Goal: Book appointment/travel/reservation

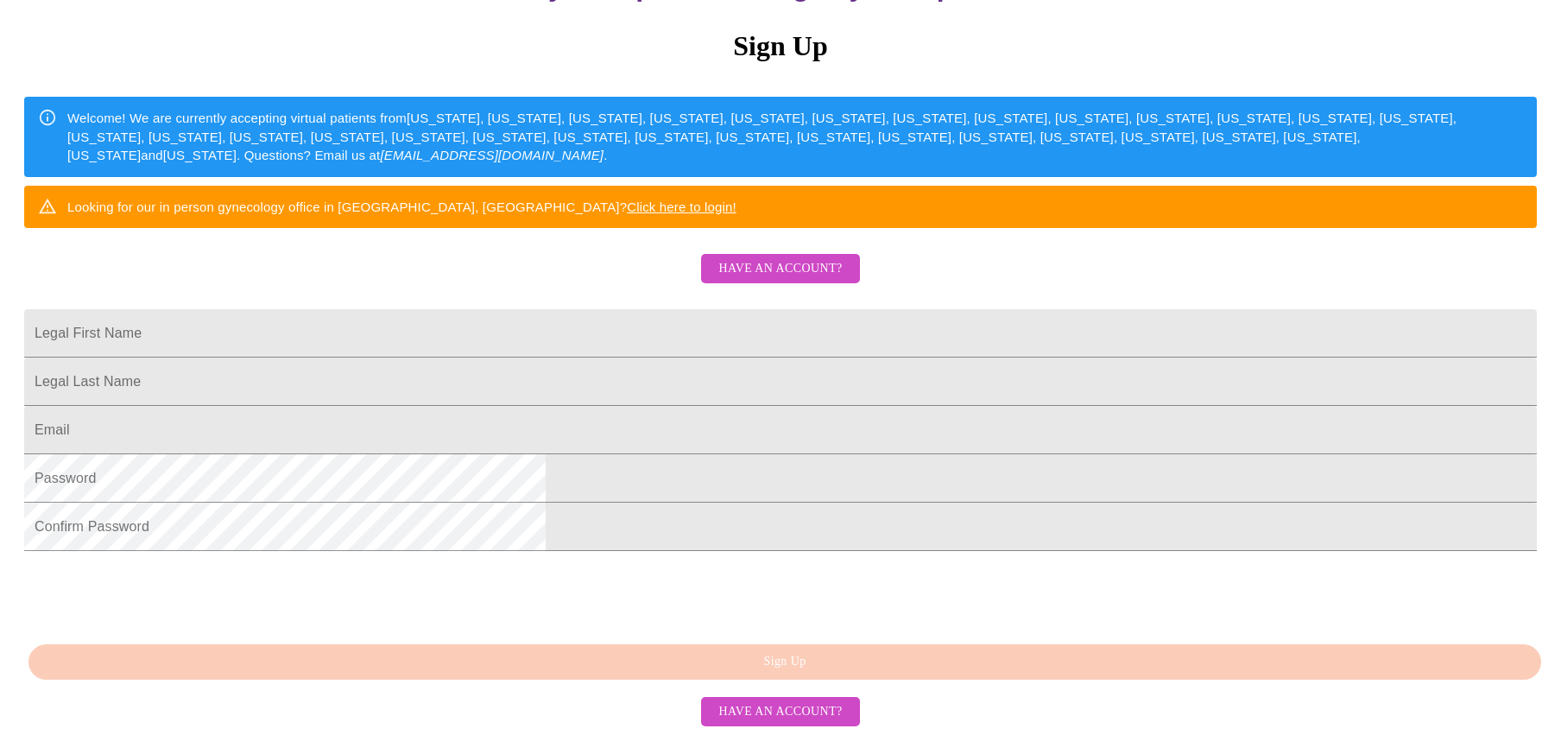
scroll to position [345, 0]
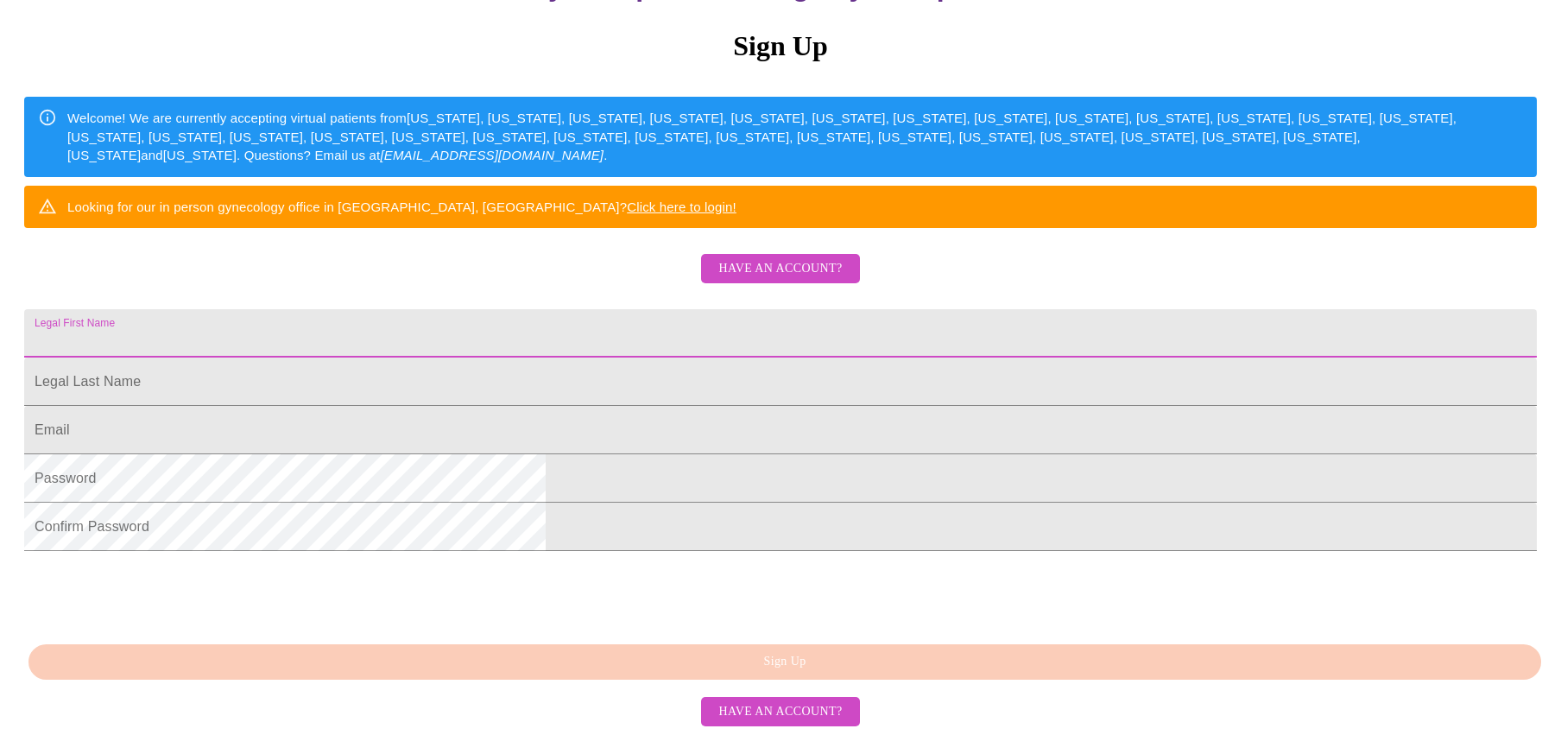
click at [632, 309] on input "Legal First Name" at bounding box center [780, 333] width 1513 height 48
type input "[PERSON_NAME]"
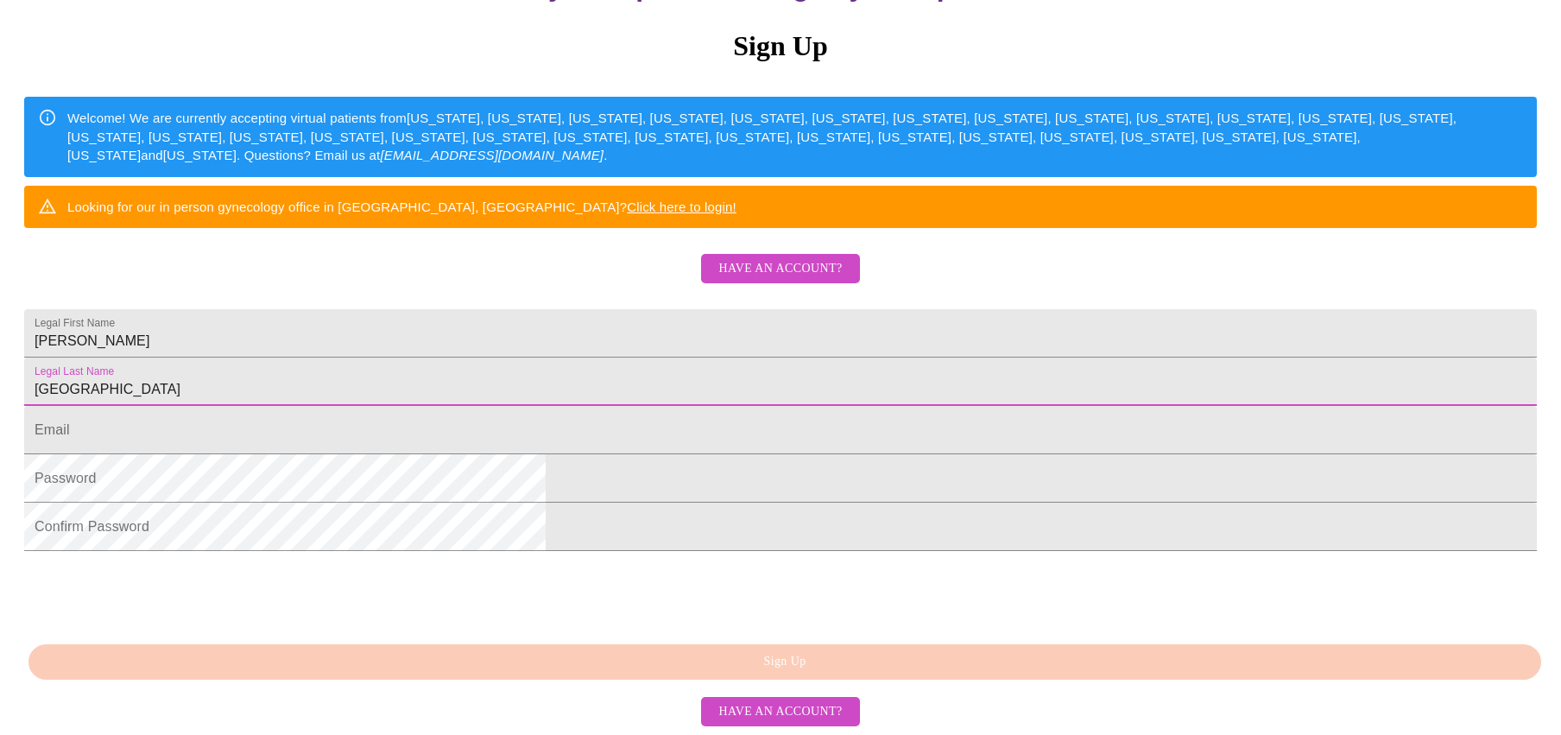
type input "[GEOGRAPHIC_DATA]"
type input "[EMAIL_ADDRESS][DOMAIN_NAME]"
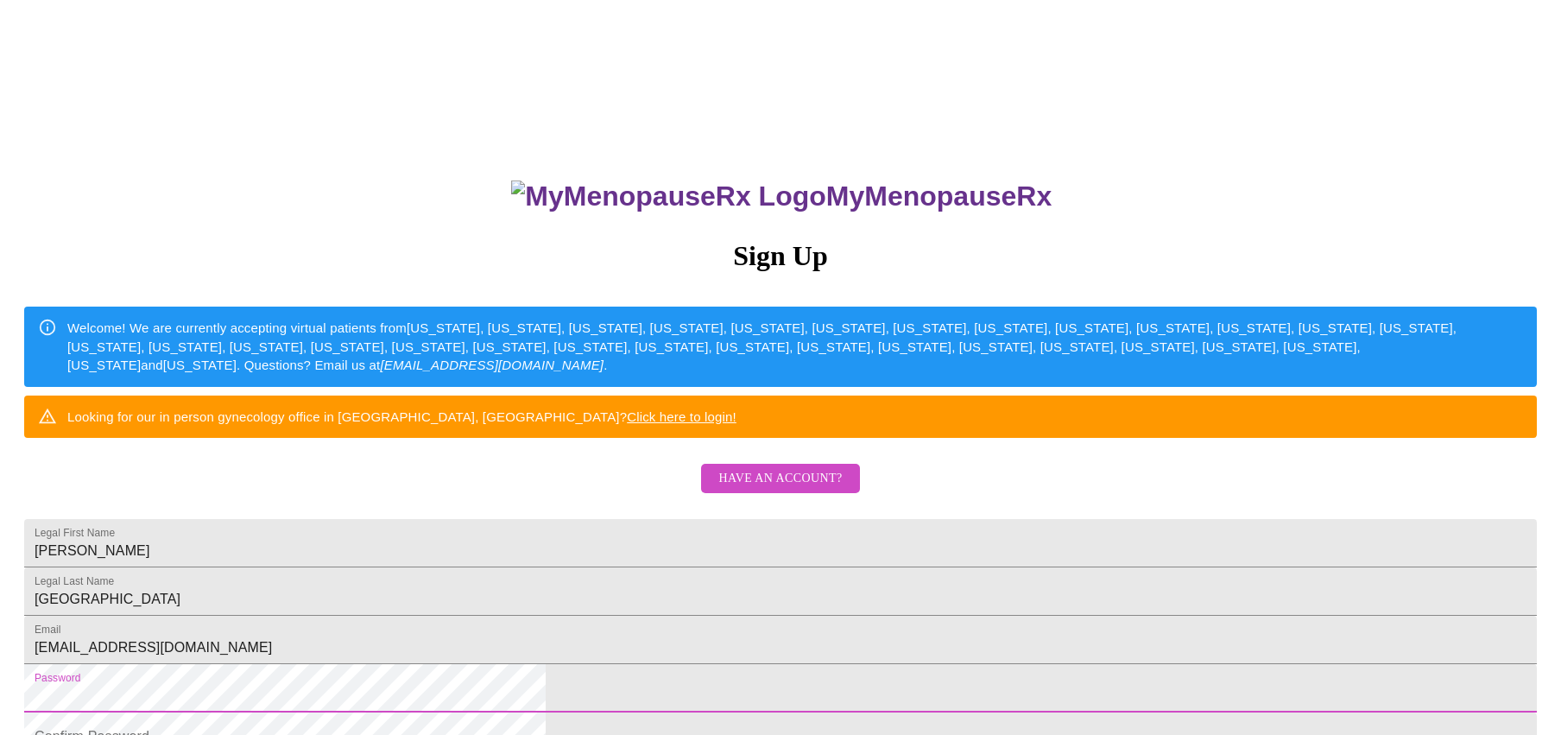
scroll to position [0, 0]
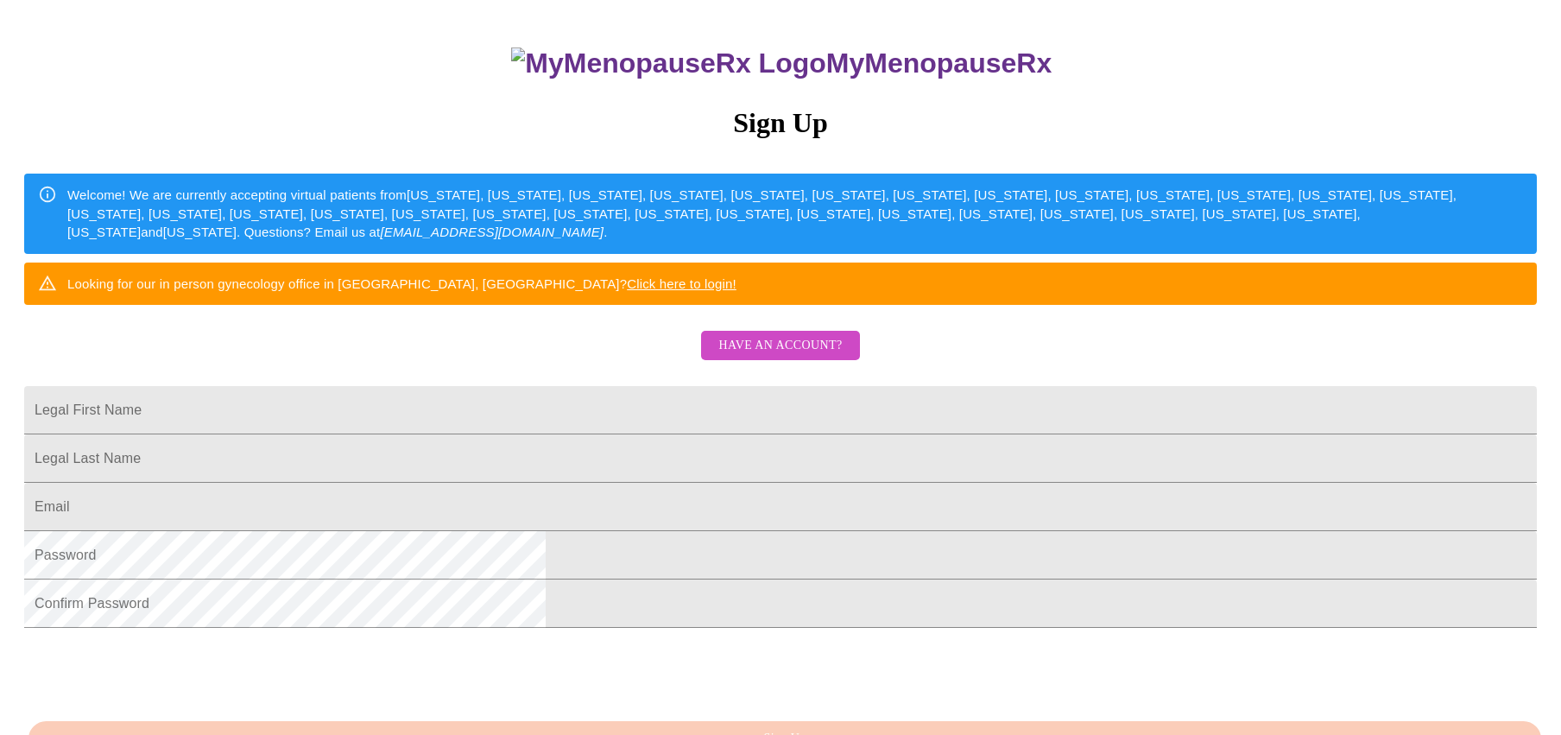
scroll to position [345, 0]
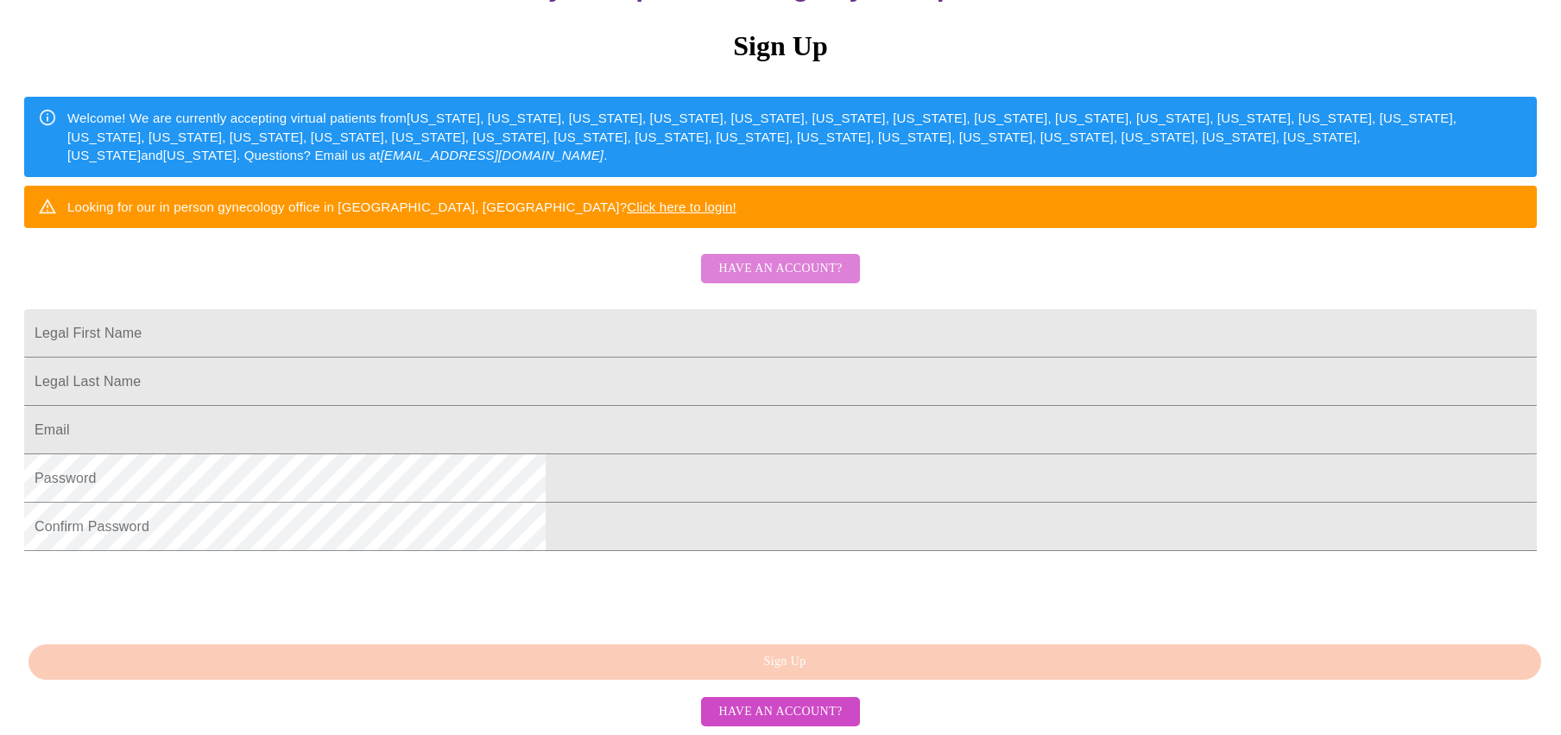
click at [822, 258] on span "Have an account?" at bounding box center [780, 269] width 123 height 22
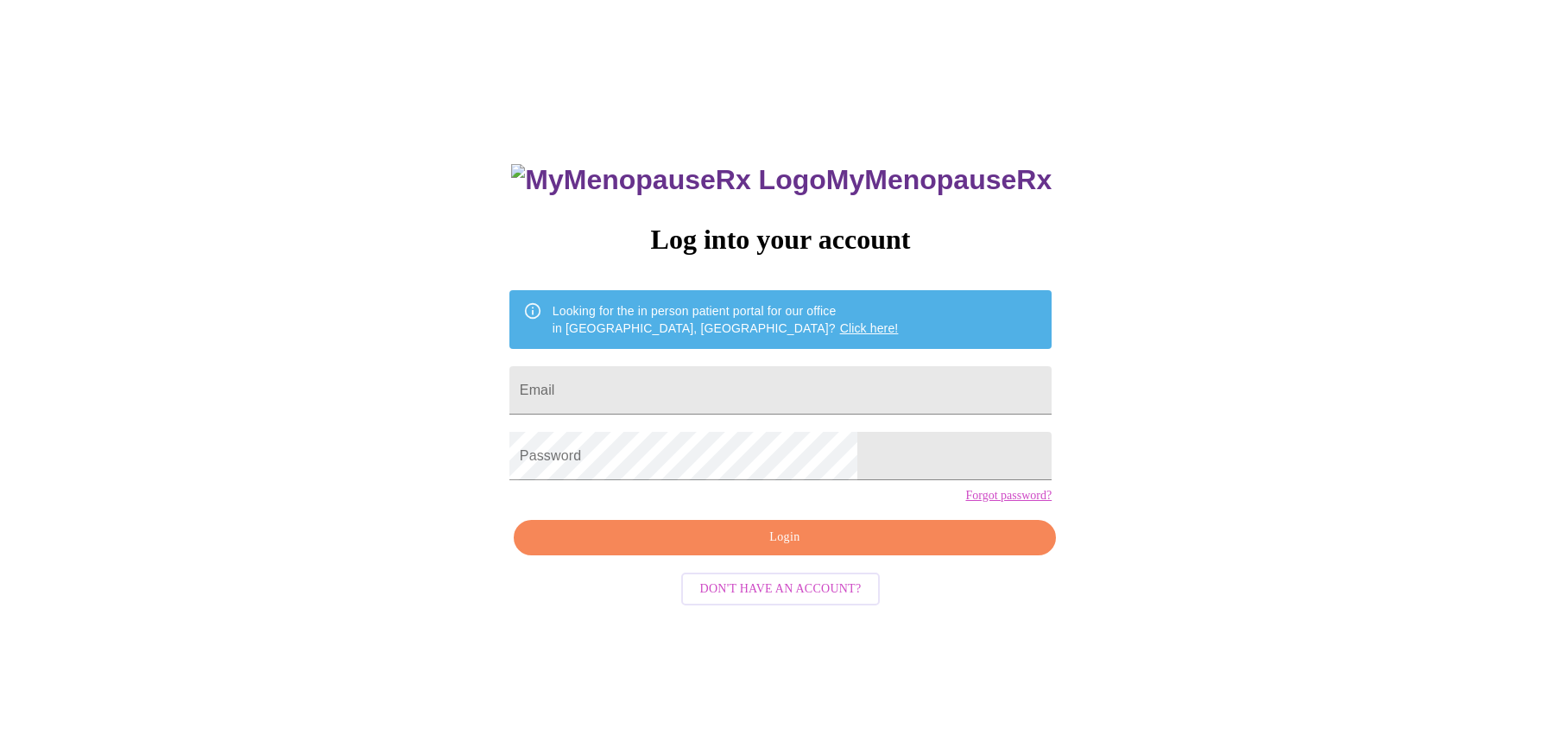
click at [725, 600] on span "Don't have an account?" at bounding box center [780, 590] width 161 height 22
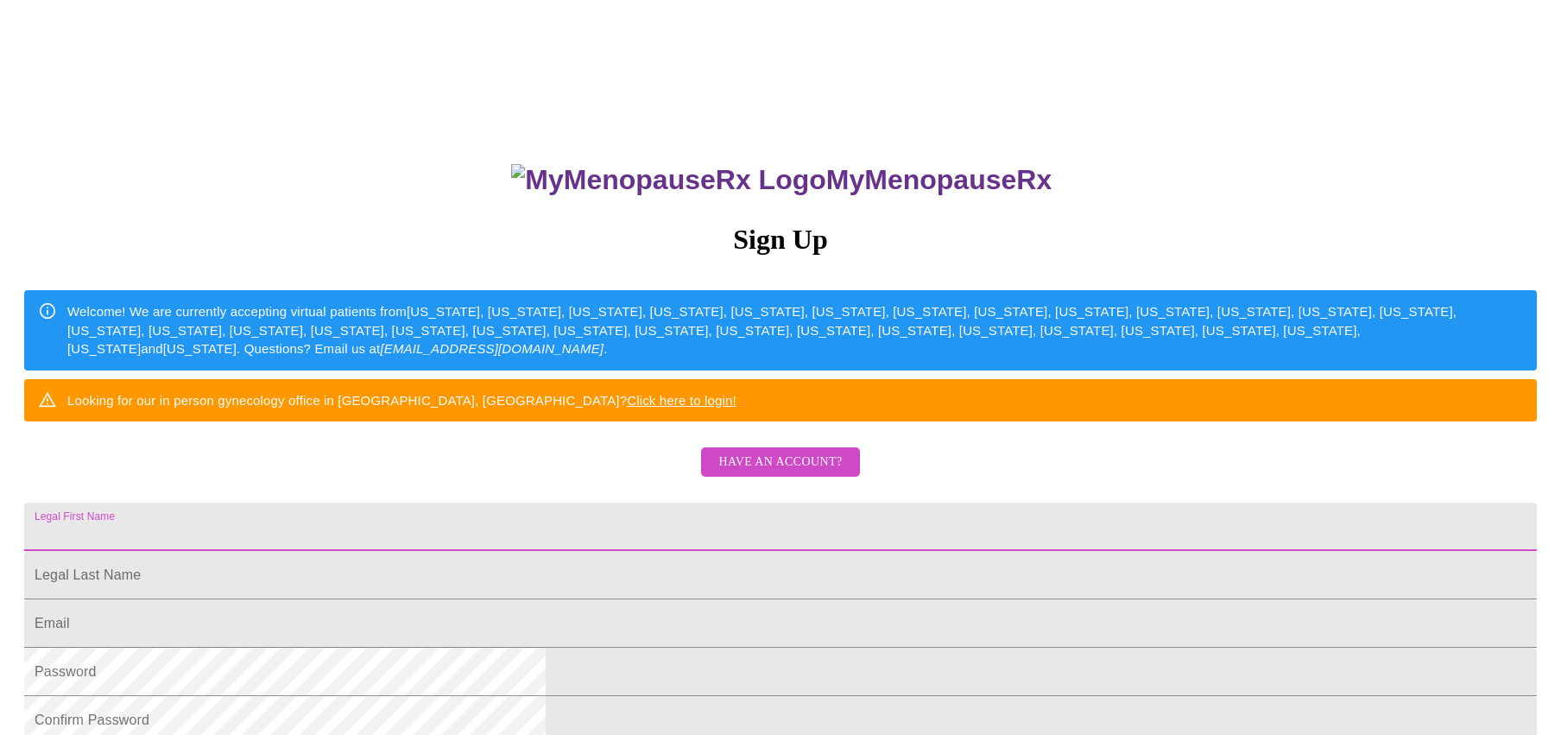
click at [712, 551] on input "Legal First Name" at bounding box center [780, 527] width 1513 height 48
type input "[PERSON_NAME]"
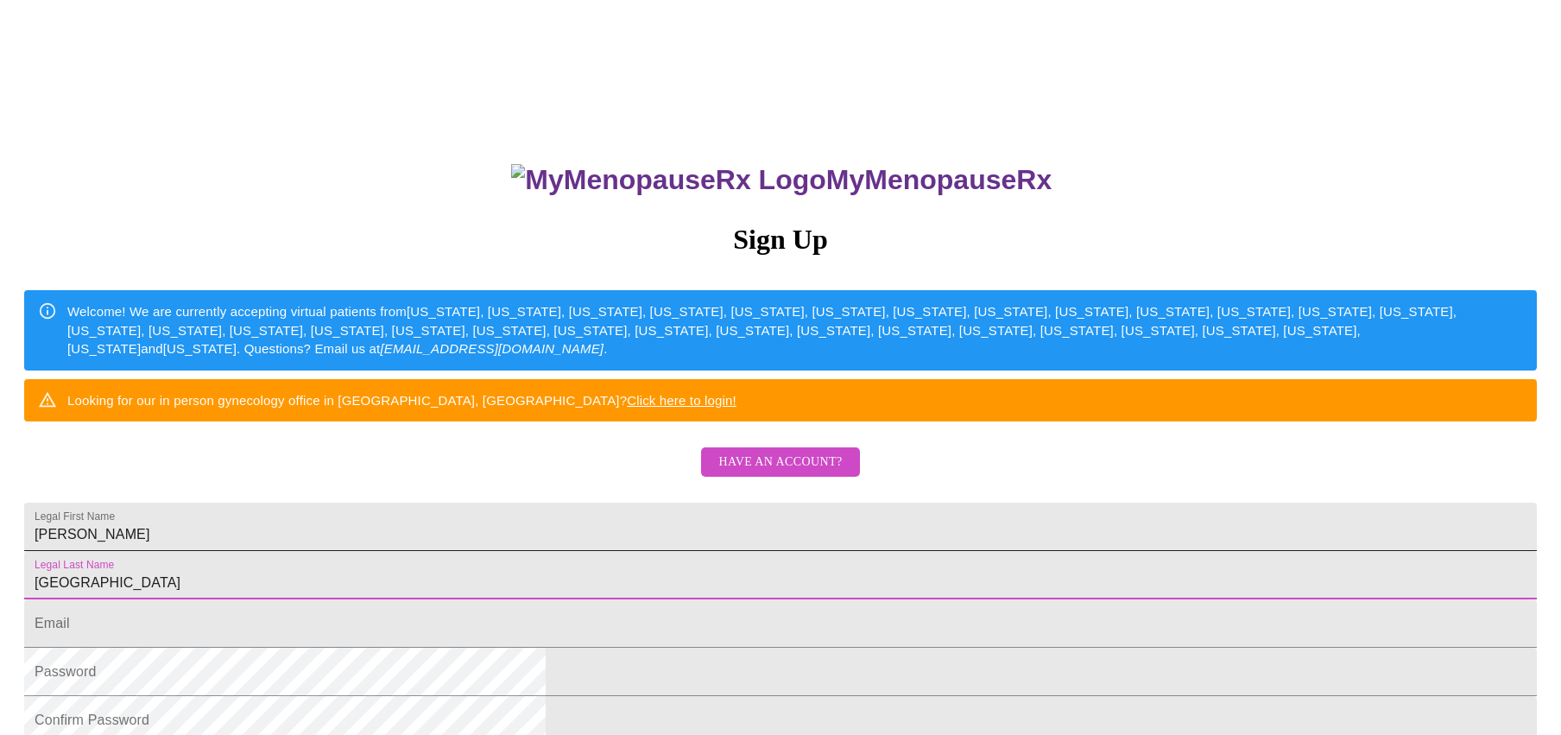
type input "[GEOGRAPHIC_DATA]"
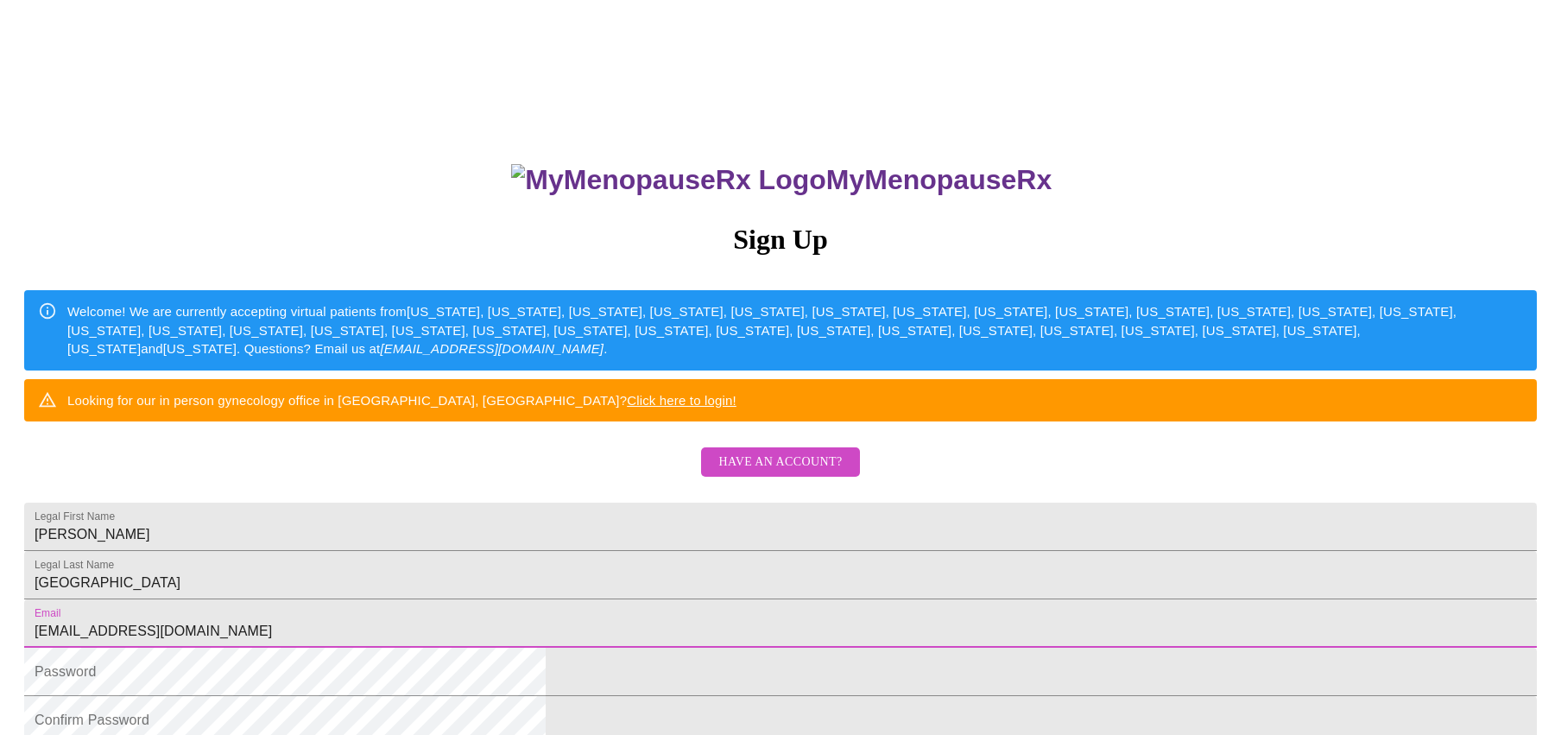
click at [569, 648] on input "[EMAIL_ADDRESS][DOMAIN_NAME]" at bounding box center [780, 623] width 1513 height 48
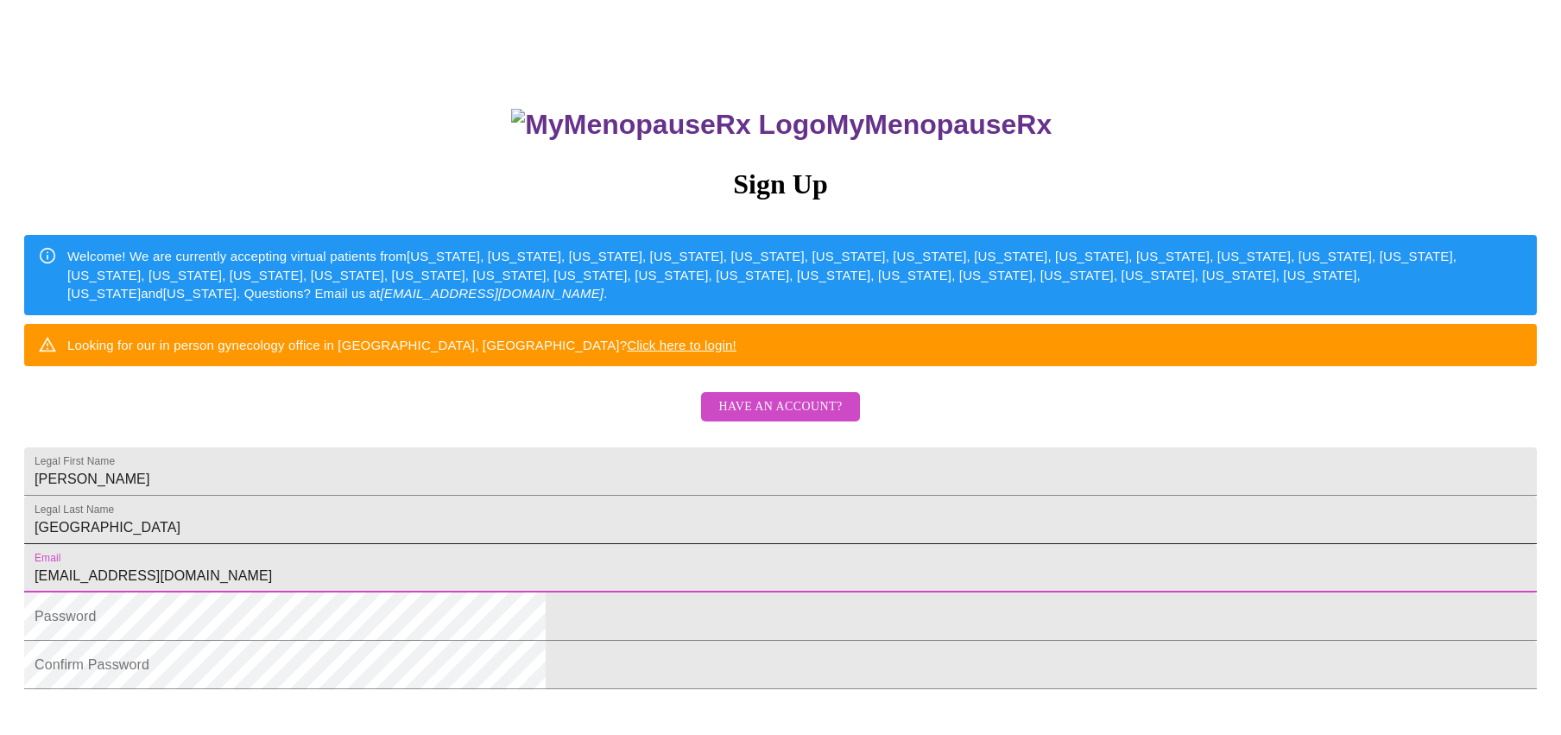
scroll to position [104, 0]
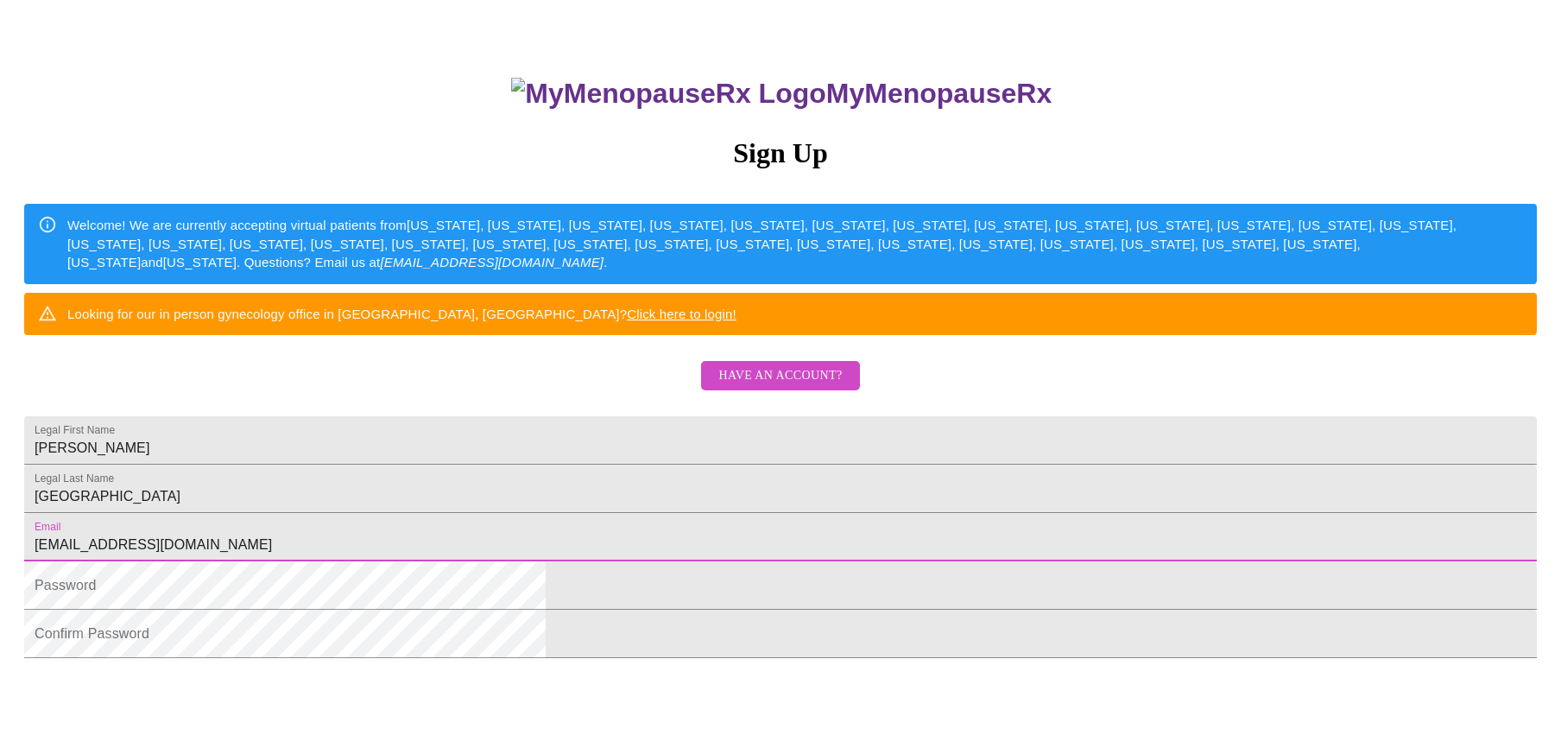
type input "[EMAIL_ADDRESS][DOMAIN_NAME]"
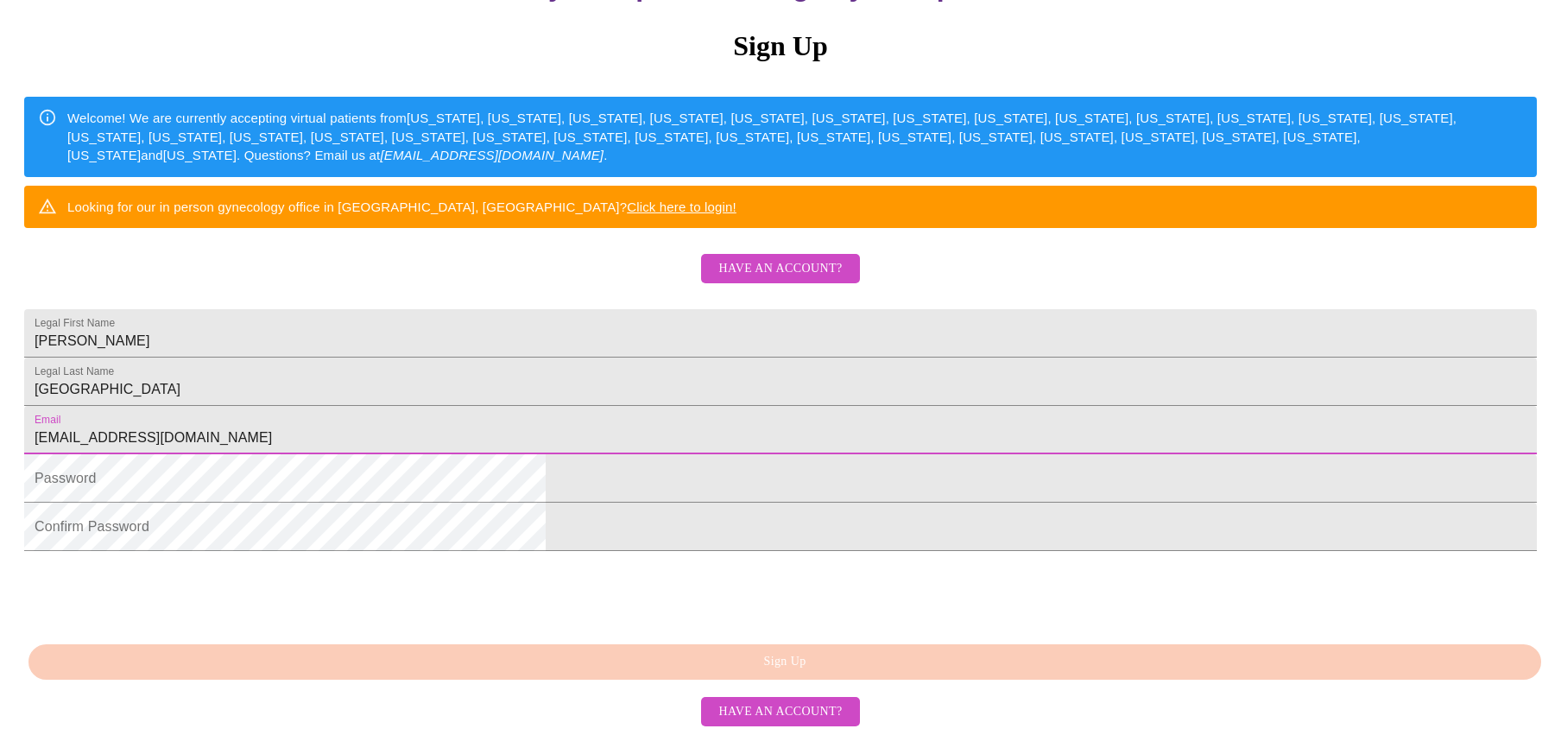
scroll to position [345, 0]
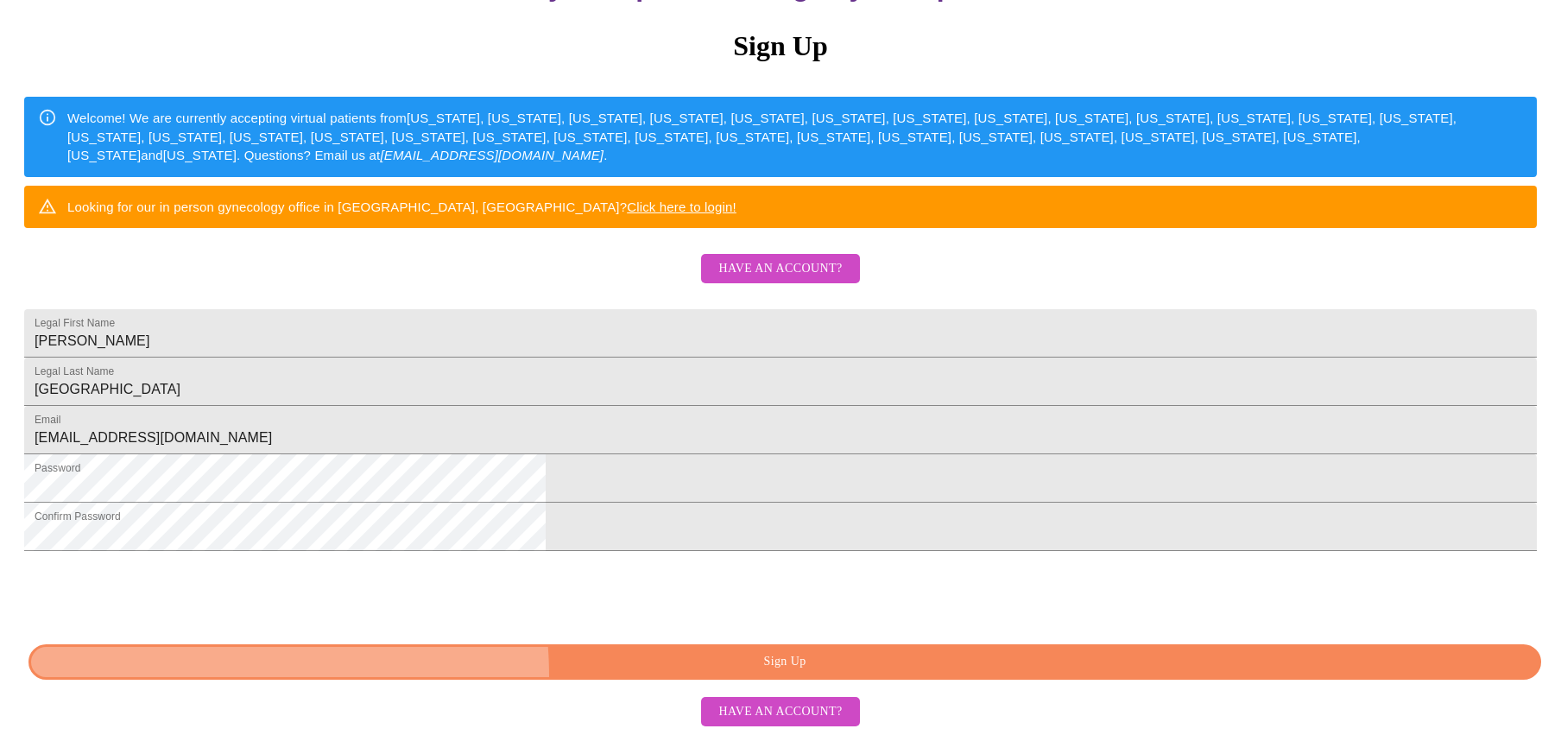
click at [676, 675] on button "Sign Up" at bounding box center [784, 661] width 1513 height 35
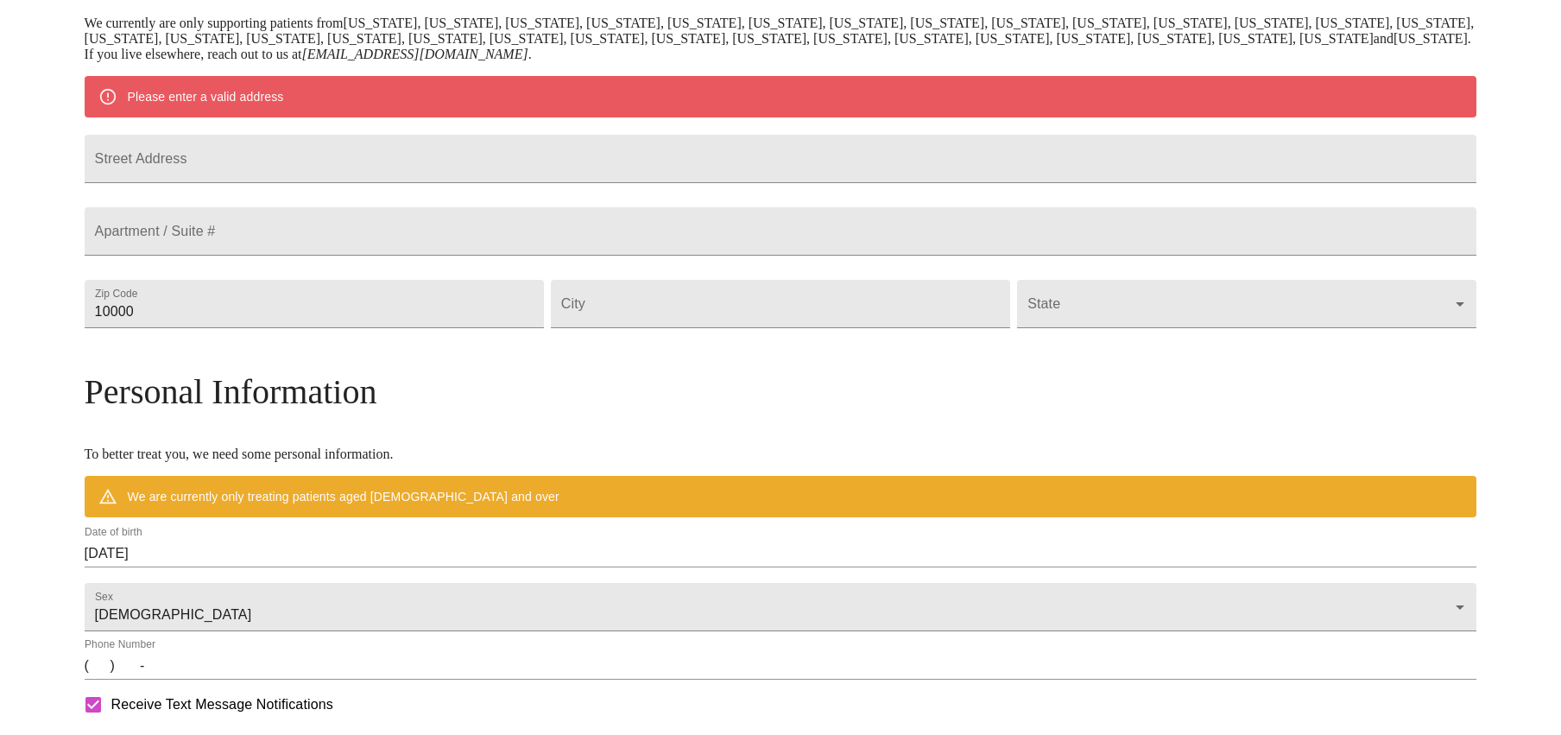
scroll to position [277, 0]
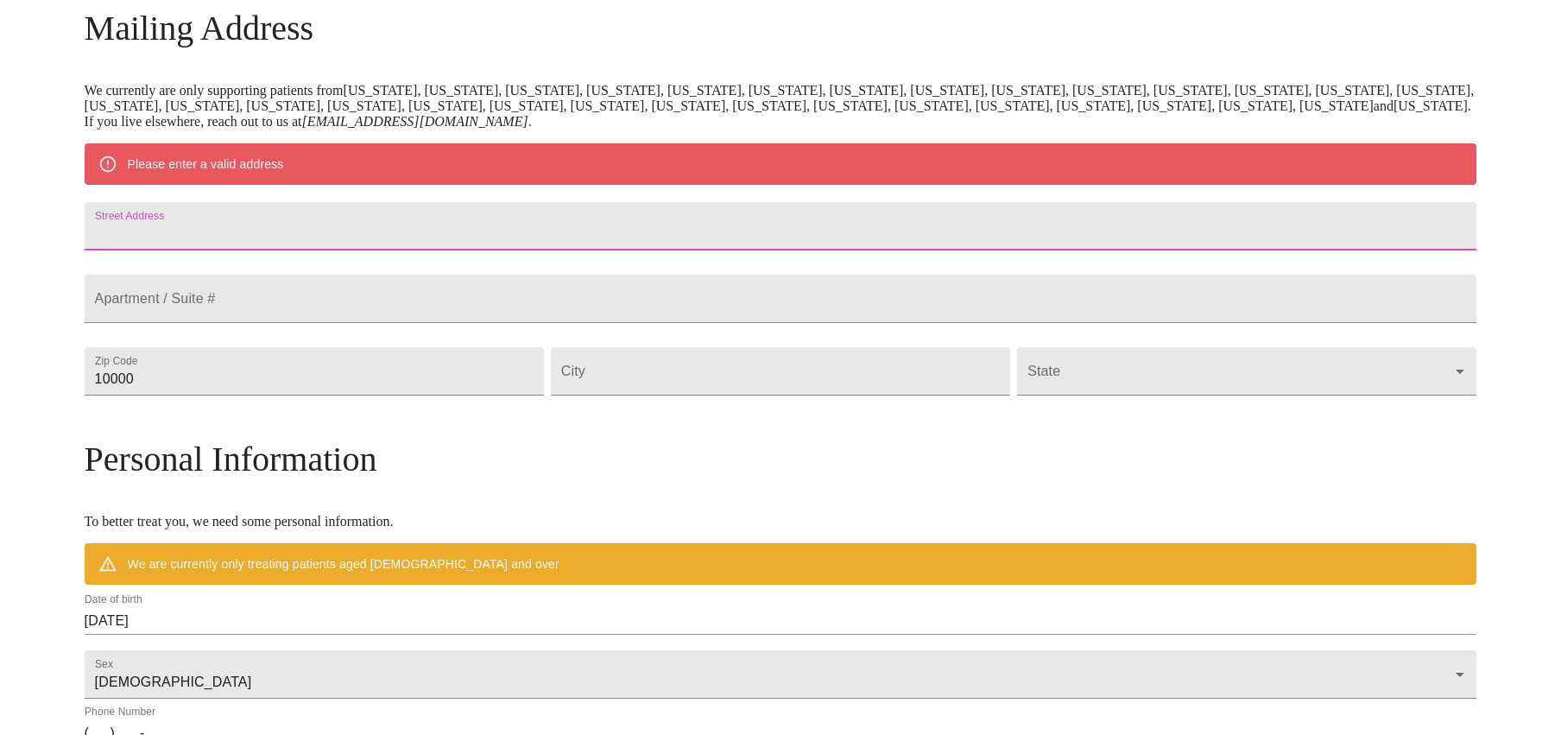
click at [329, 210] on input "Street Address" at bounding box center [781, 226] width 1393 height 48
type input "[STREET_ADDRESS]"
type input "61107"
type input "Rockford"
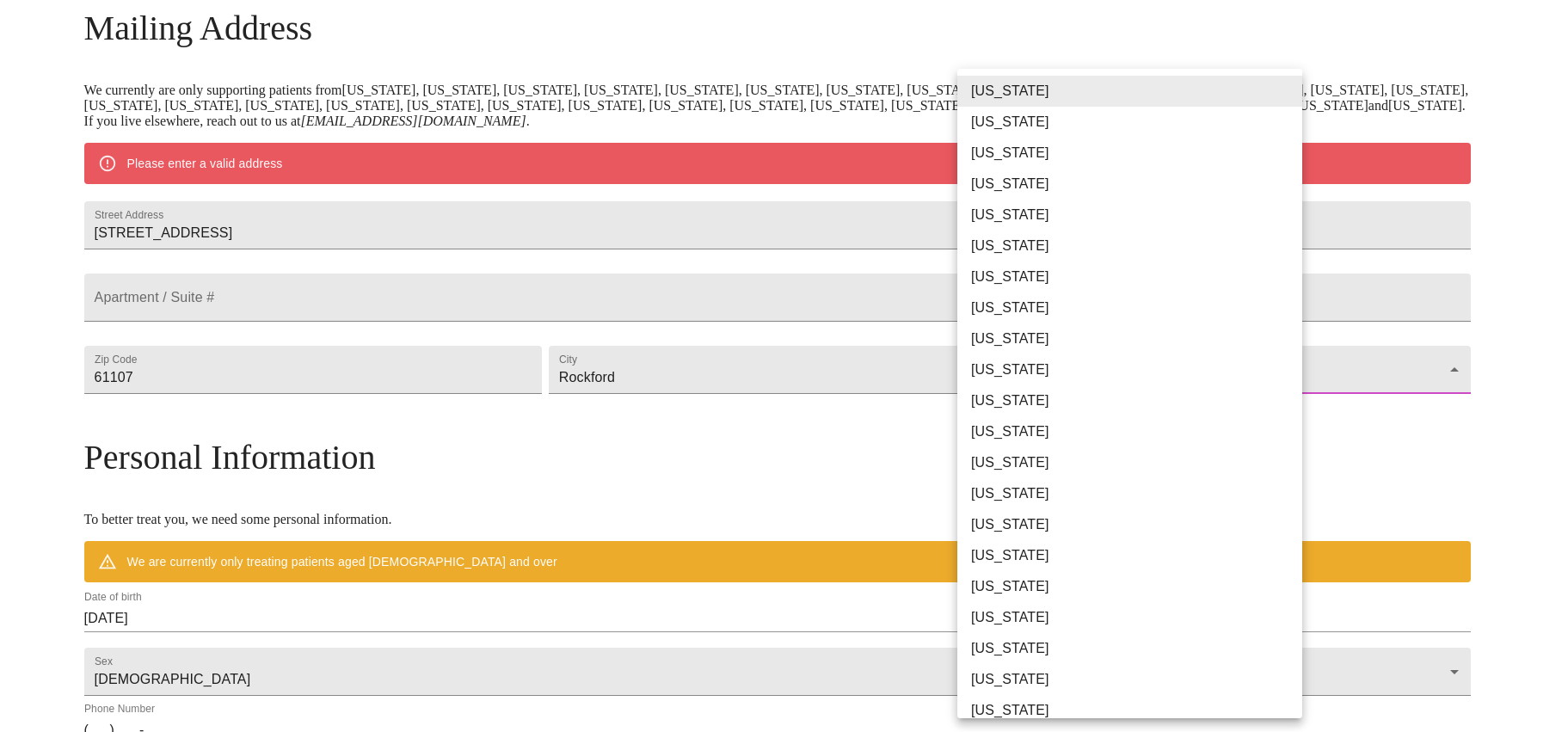
click at [1155, 406] on body "MyMenopauseRx Welcome to MyMenopauseRx Since it's your first time here, you'll …" at bounding box center [784, 401] width 1555 height 1341
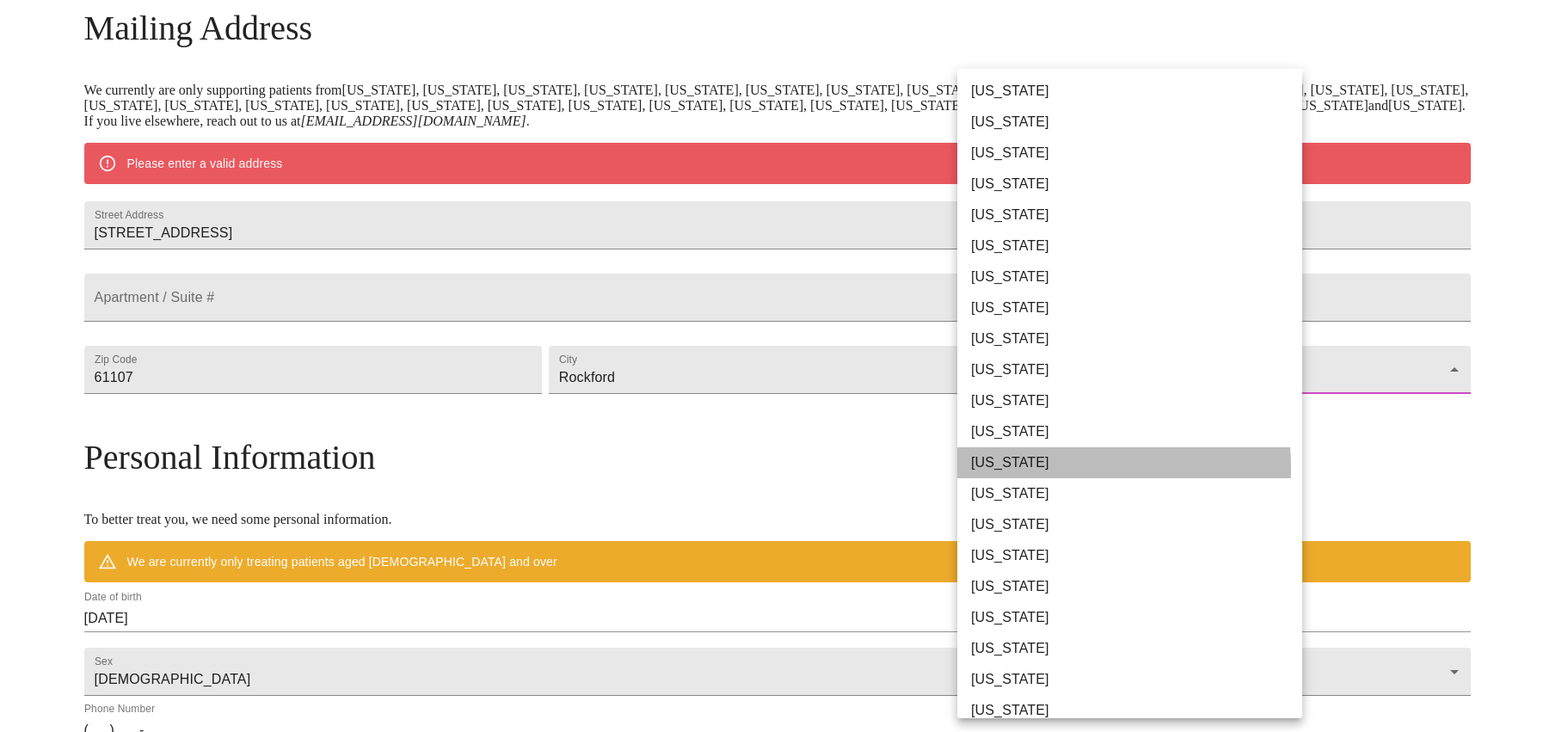
click at [1032, 468] on li "[US_STATE]" at bounding box center [1136, 462] width 358 height 31
type input "[US_STATE]"
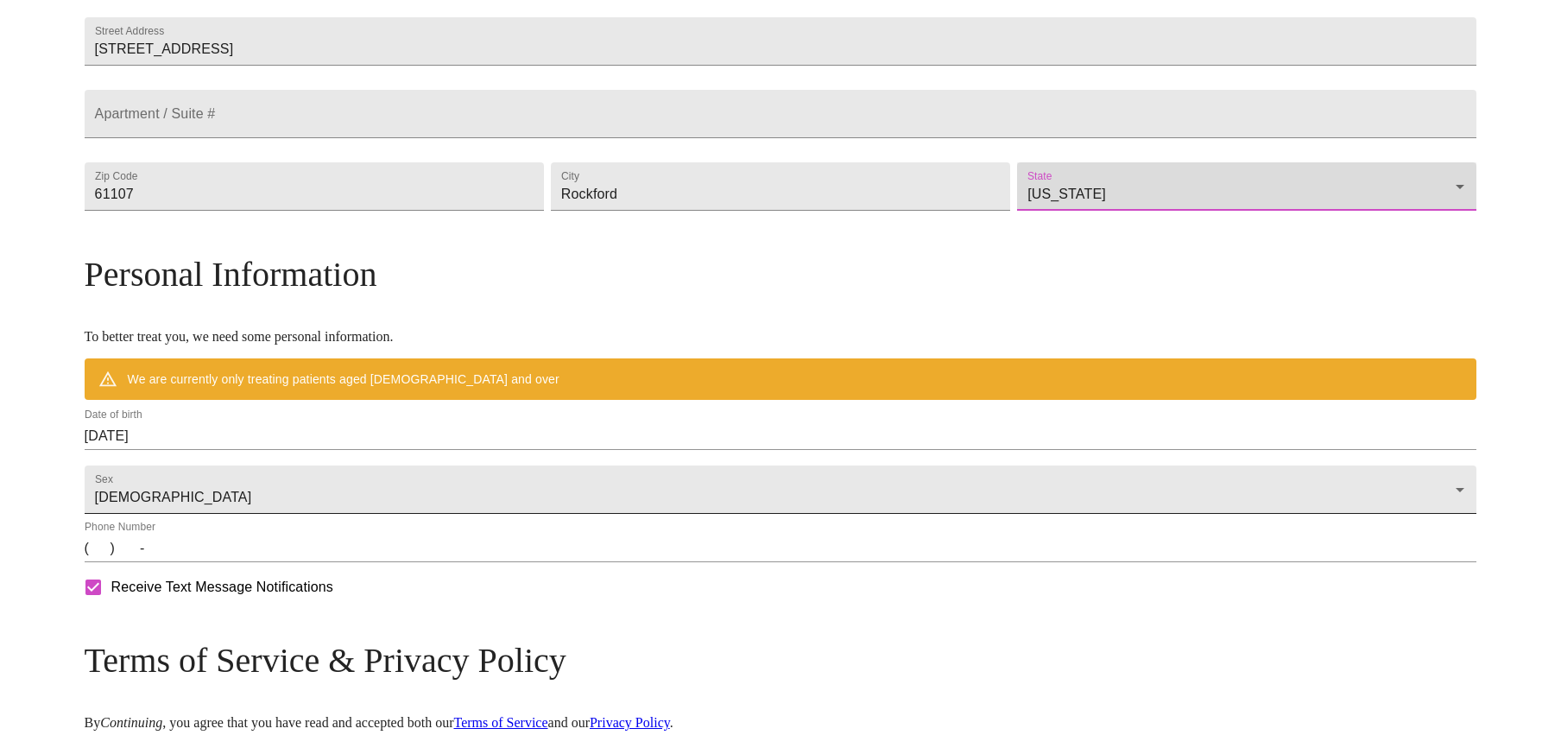
scroll to position [450, 0]
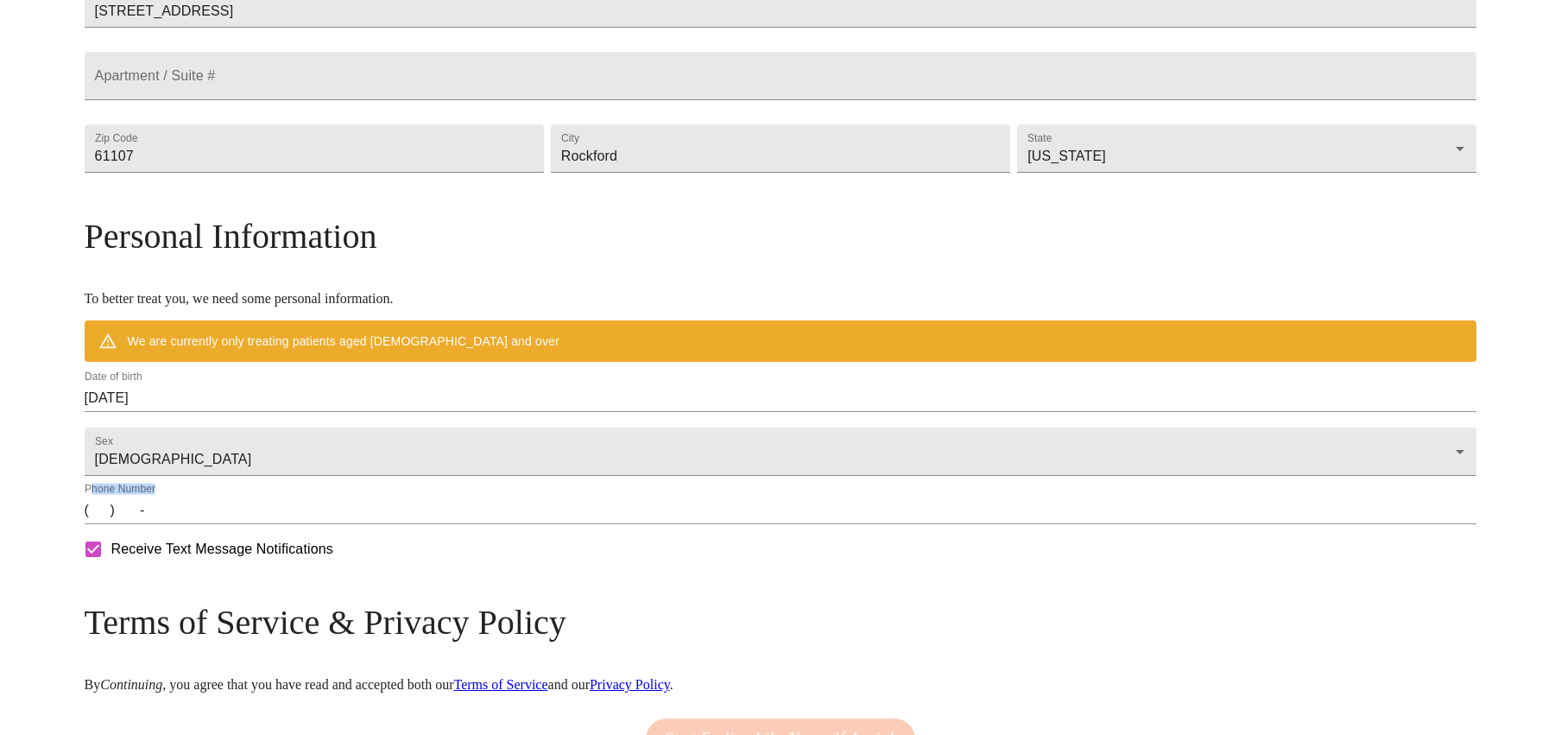
click at [263, 524] on div "Phone Number (   )    -" at bounding box center [781, 503] width 1393 height 41
click at [266, 524] on input "(   )    -" at bounding box center [781, 511] width 1393 height 28
type input "[PHONE_NUMBER]"
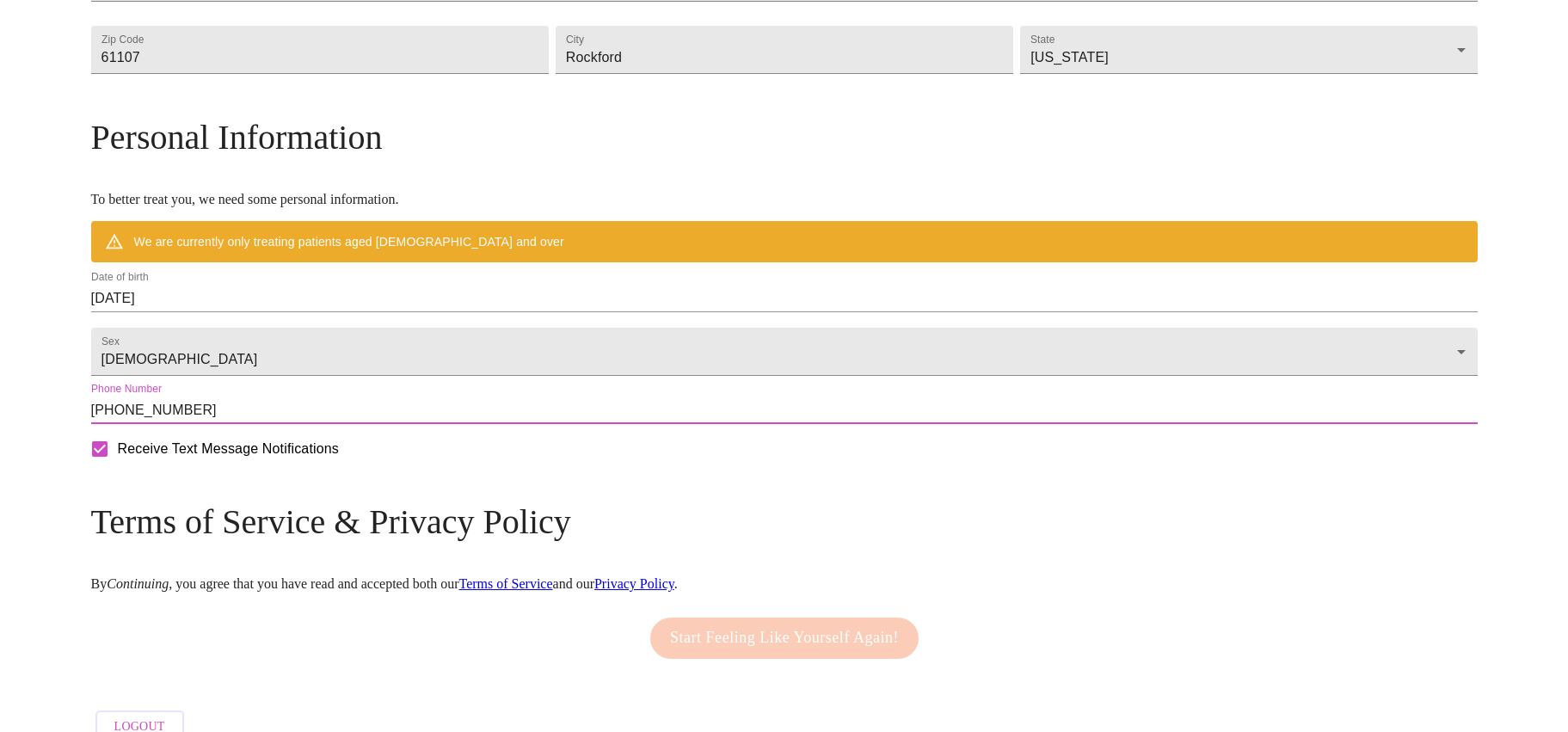
scroll to position [621, 0]
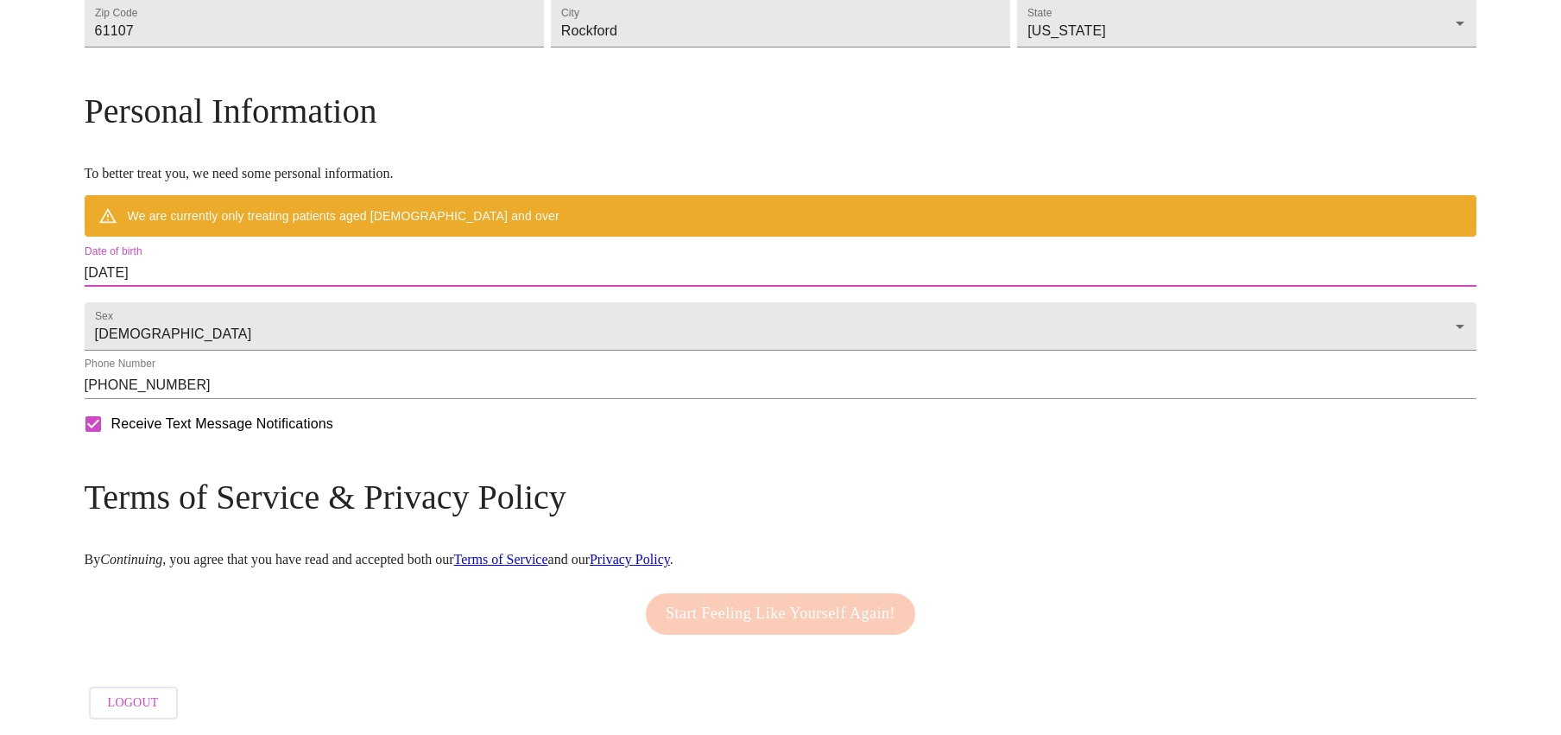
click at [332, 259] on input "[DATE]" at bounding box center [781, 273] width 1393 height 28
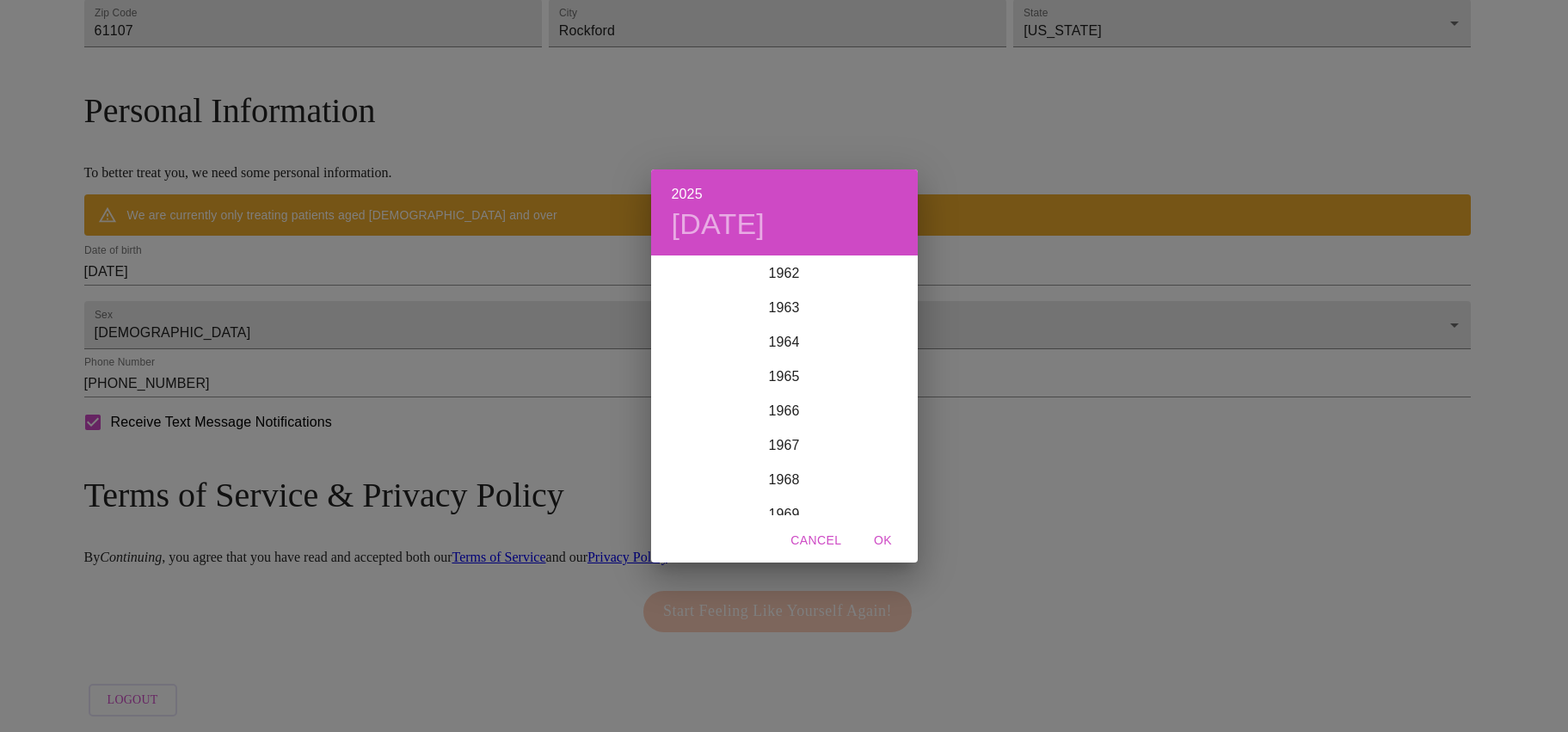
scroll to position [2167, 0]
click at [774, 478] on div "1968" at bounding box center [785, 480] width 267 height 35
click at [886, 533] on span "OK" at bounding box center [883, 541] width 41 height 22
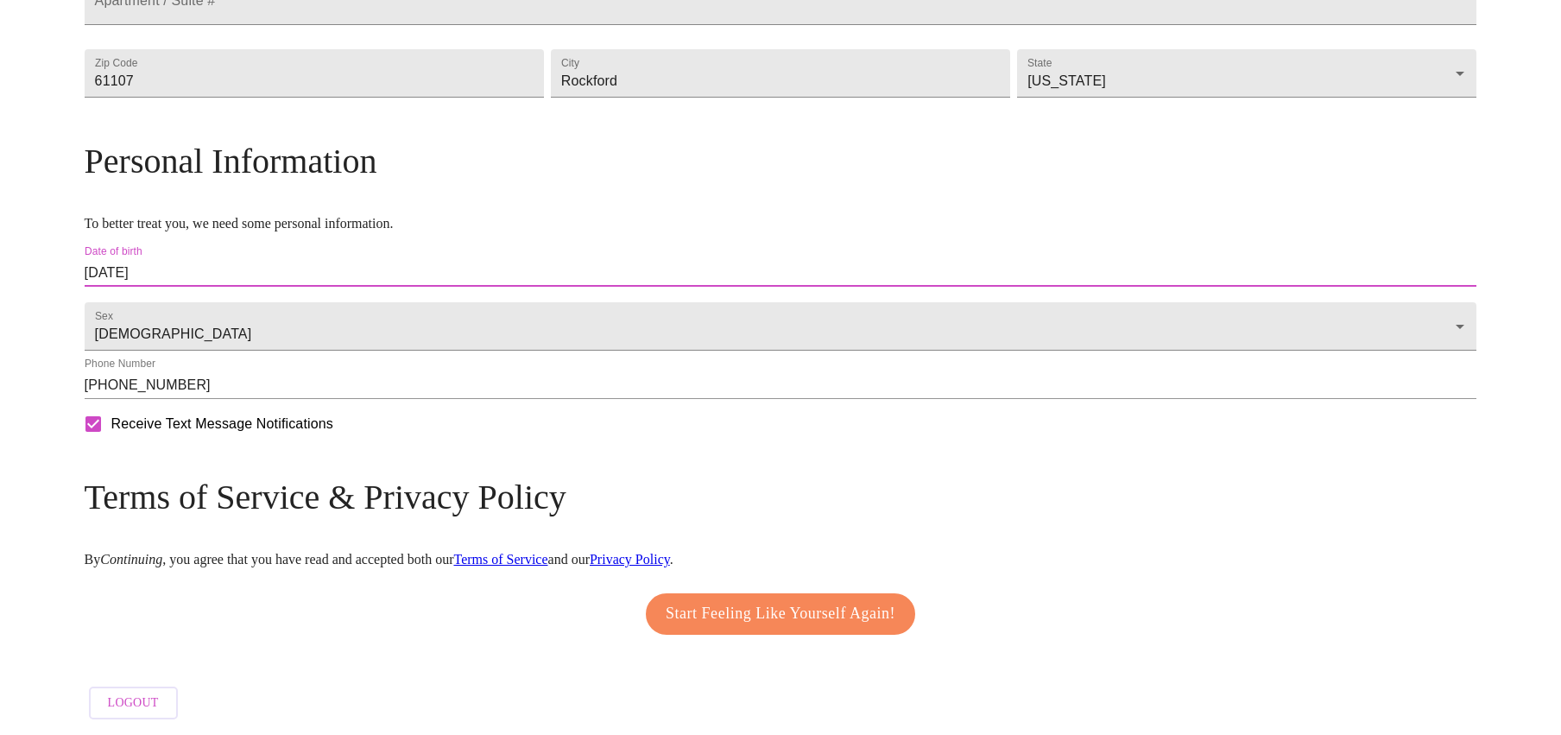
click at [288, 261] on input "[DATE]" at bounding box center [781, 273] width 1393 height 28
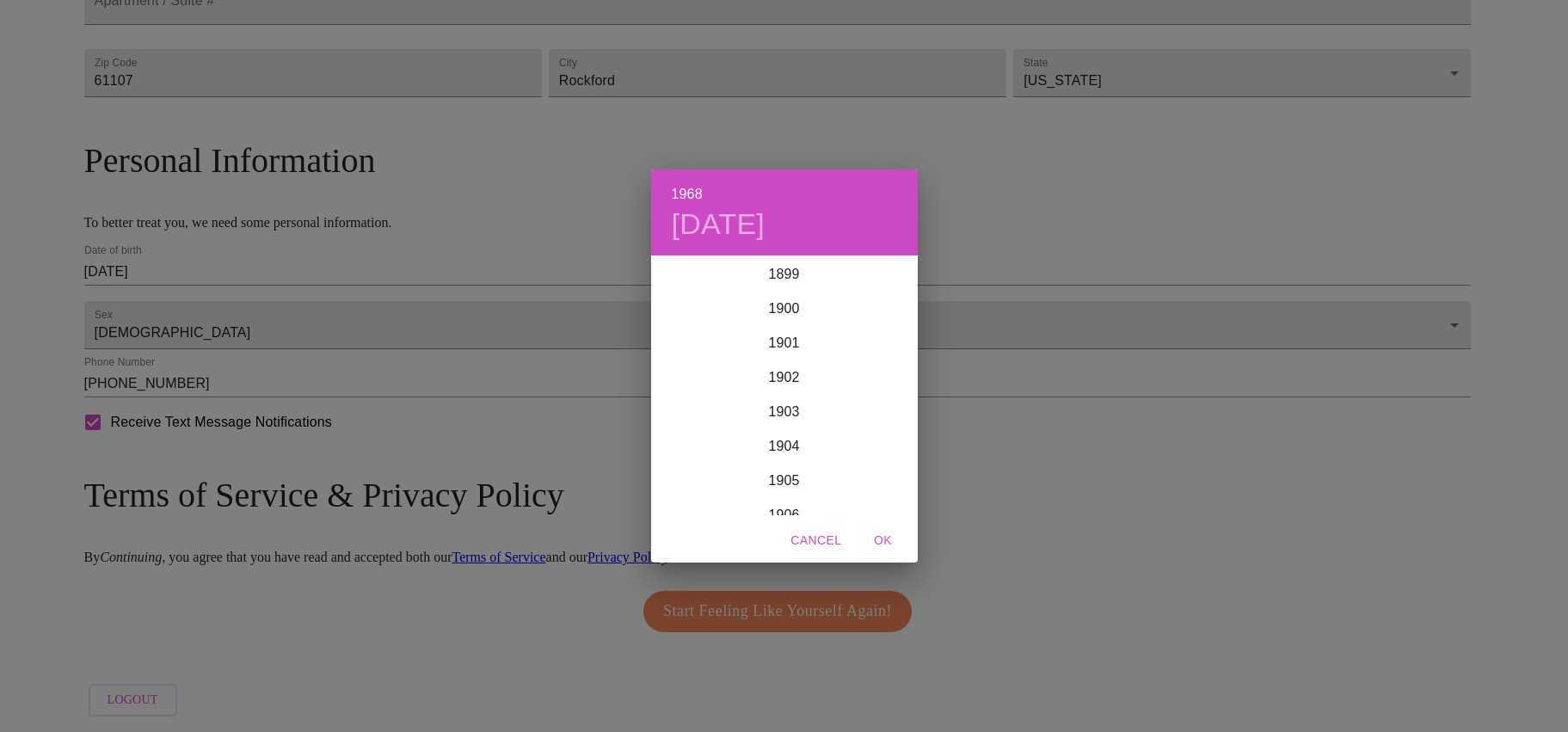
scroll to position [2271, 0]
click at [829, 542] on span "Cancel" at bounding box center [816, 541] width 51 height 22
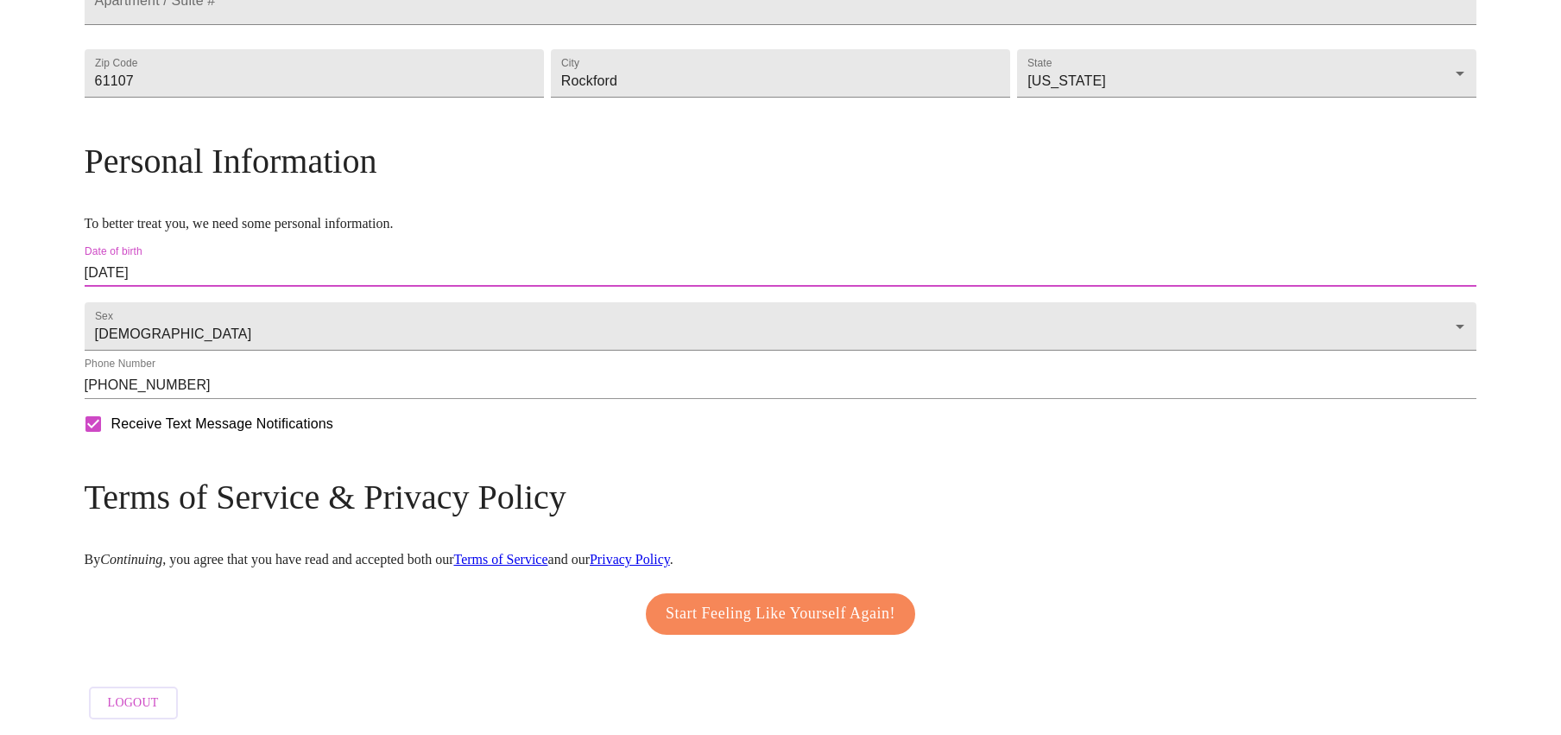
drag, startPoint x: 403, startPoint y: 267, endPoint x: 189, endPoint y: 208, distance: 222.1
click at [189, 208] on div "MyMenopauseRx Welcome to MyMenopauseRx Since it's your first time here, you'll …" at bounding box center [781, 105] width 1393 height 1246
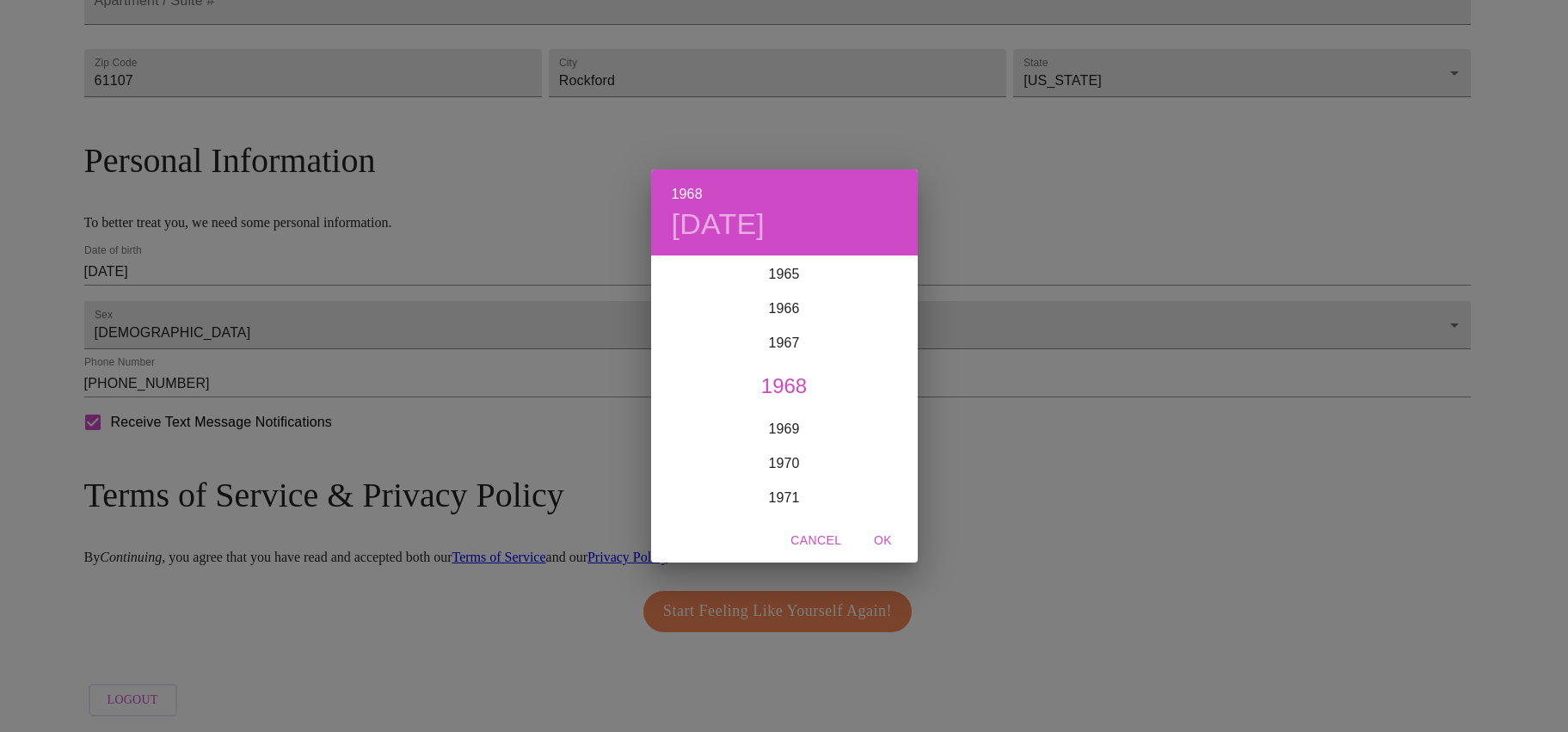
click at [786, 384] on div "1968" at bounding box center [785, 385] width 267 height 35
click at [802, 419] on div "Aug" at bounding box center [784, 418] width 89 height 65
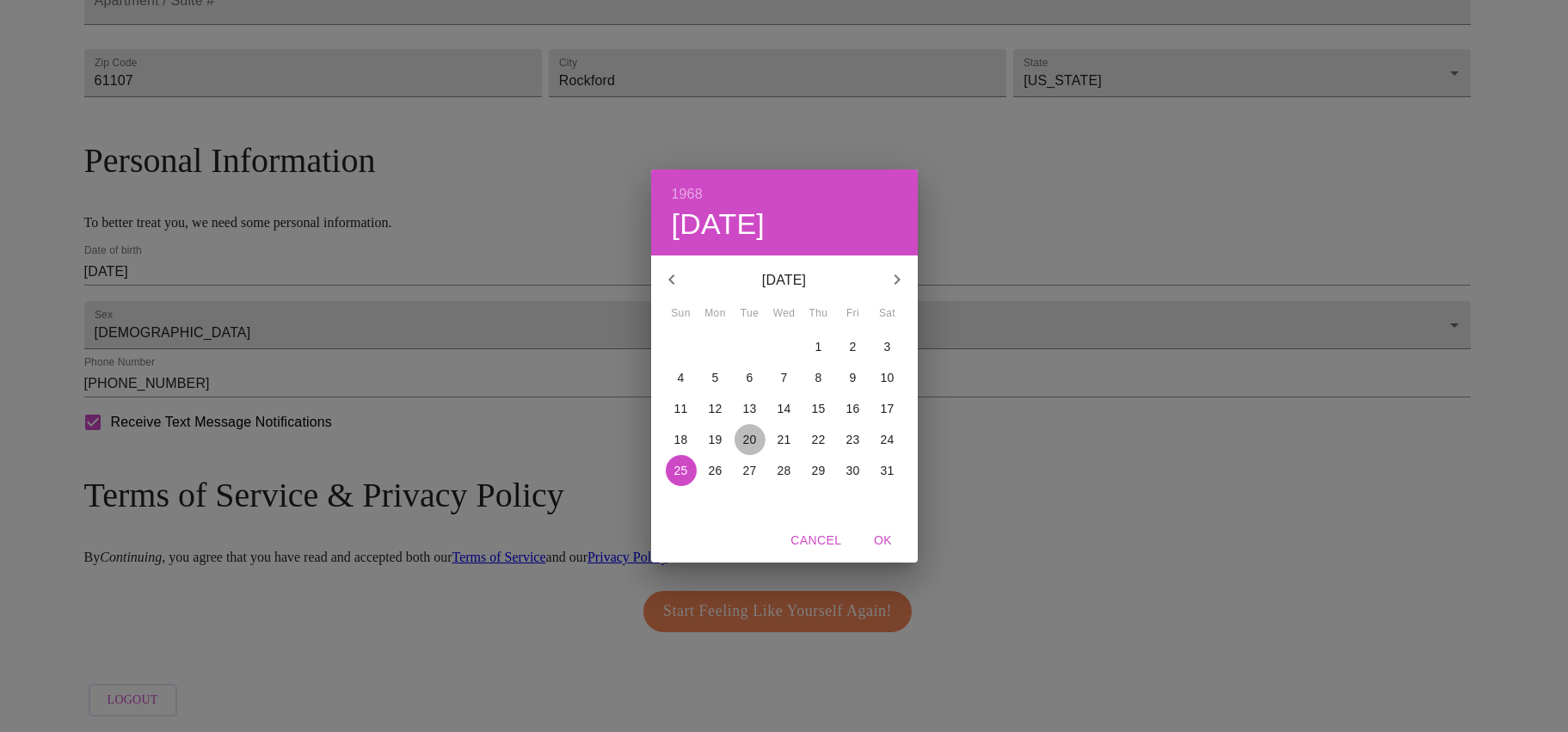
click at [760, 435] on span "20" at bounding box center [750, 439] width 31 height 17
click at [894, 543] on span "OK" at bounding box center [883, 541] width 41 height 22
type input "[DATE]"
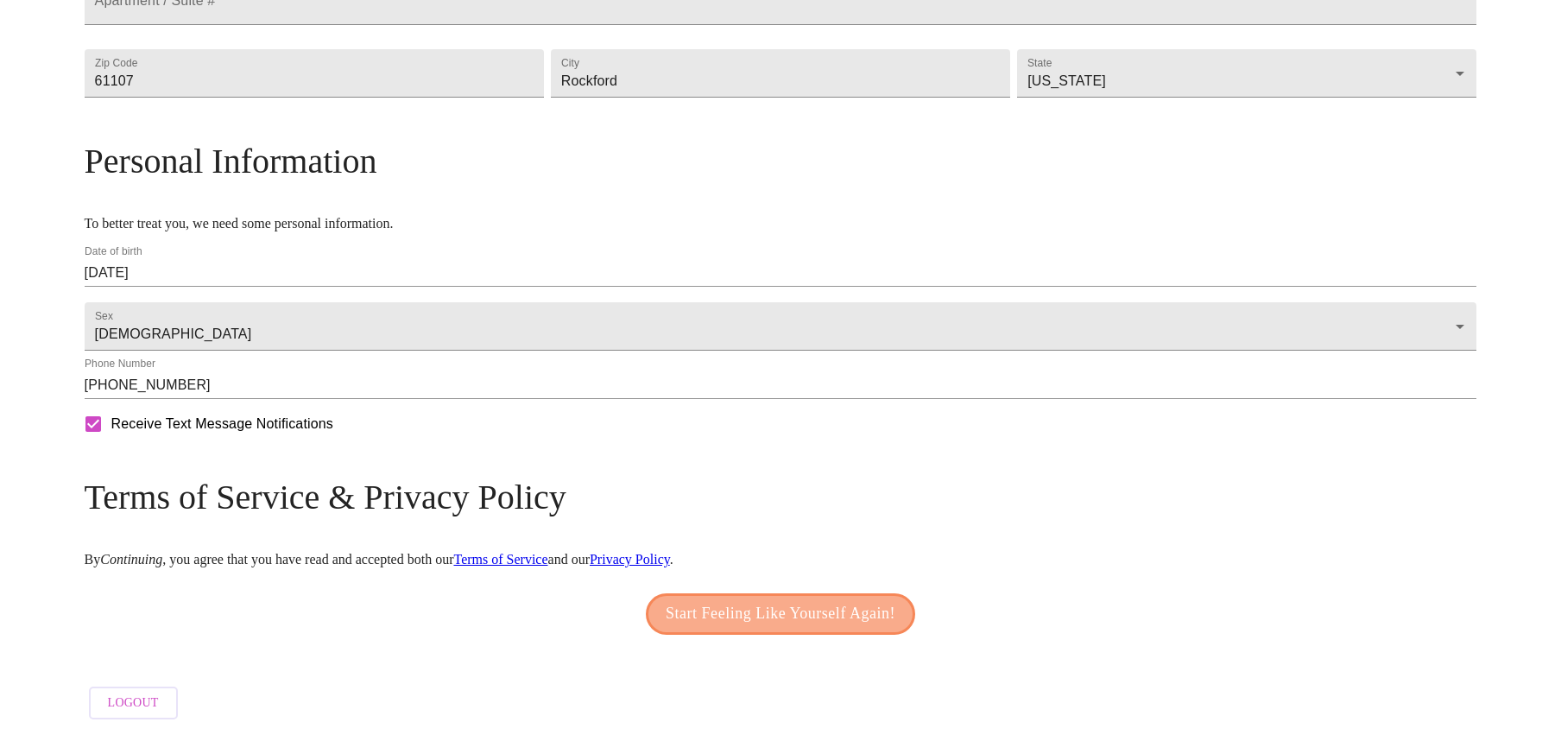
click at [674, 593] on button "Start Feeling Like Yourself Again!" at bounding box center [780, 613] width 269 height 41
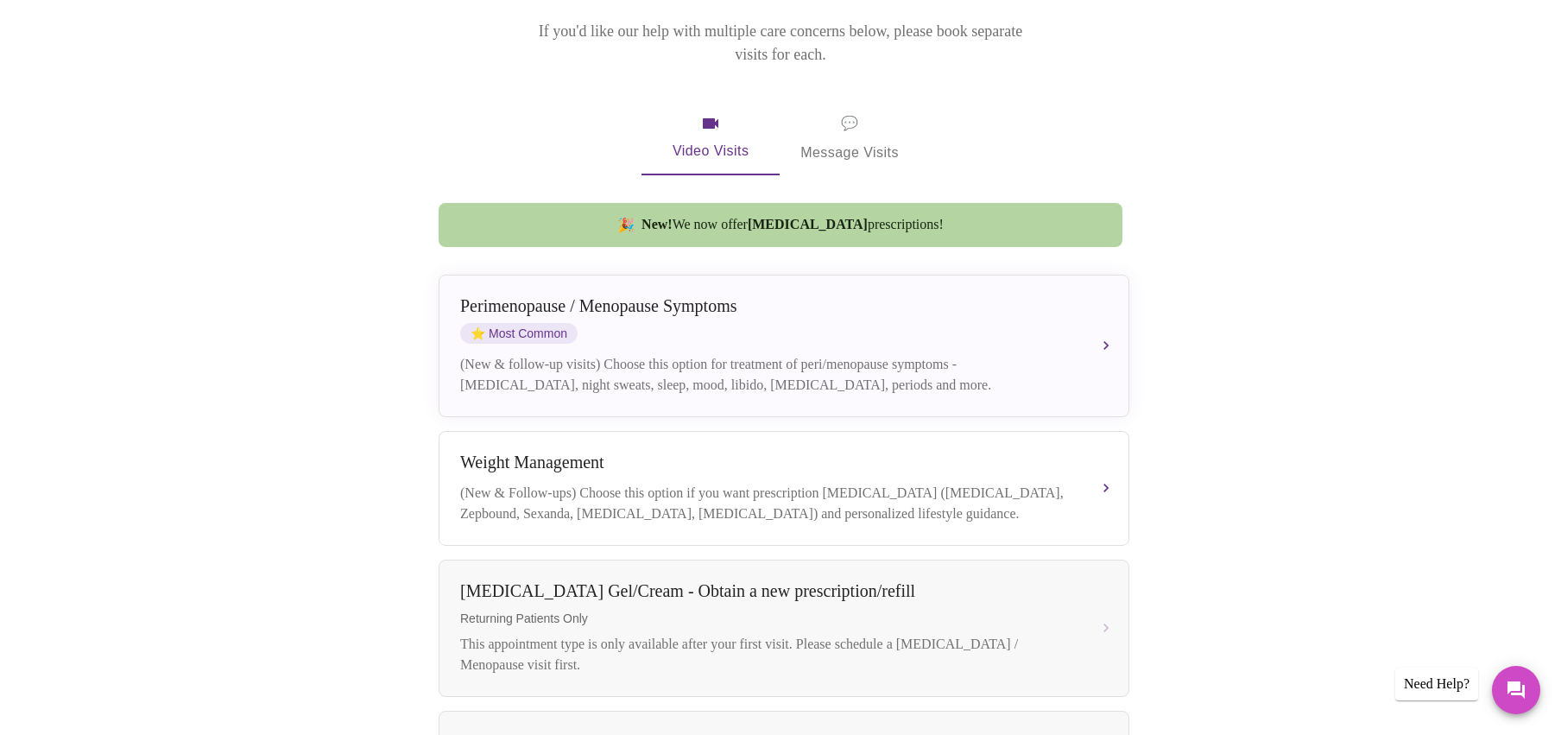
scroll to position [259, 0]
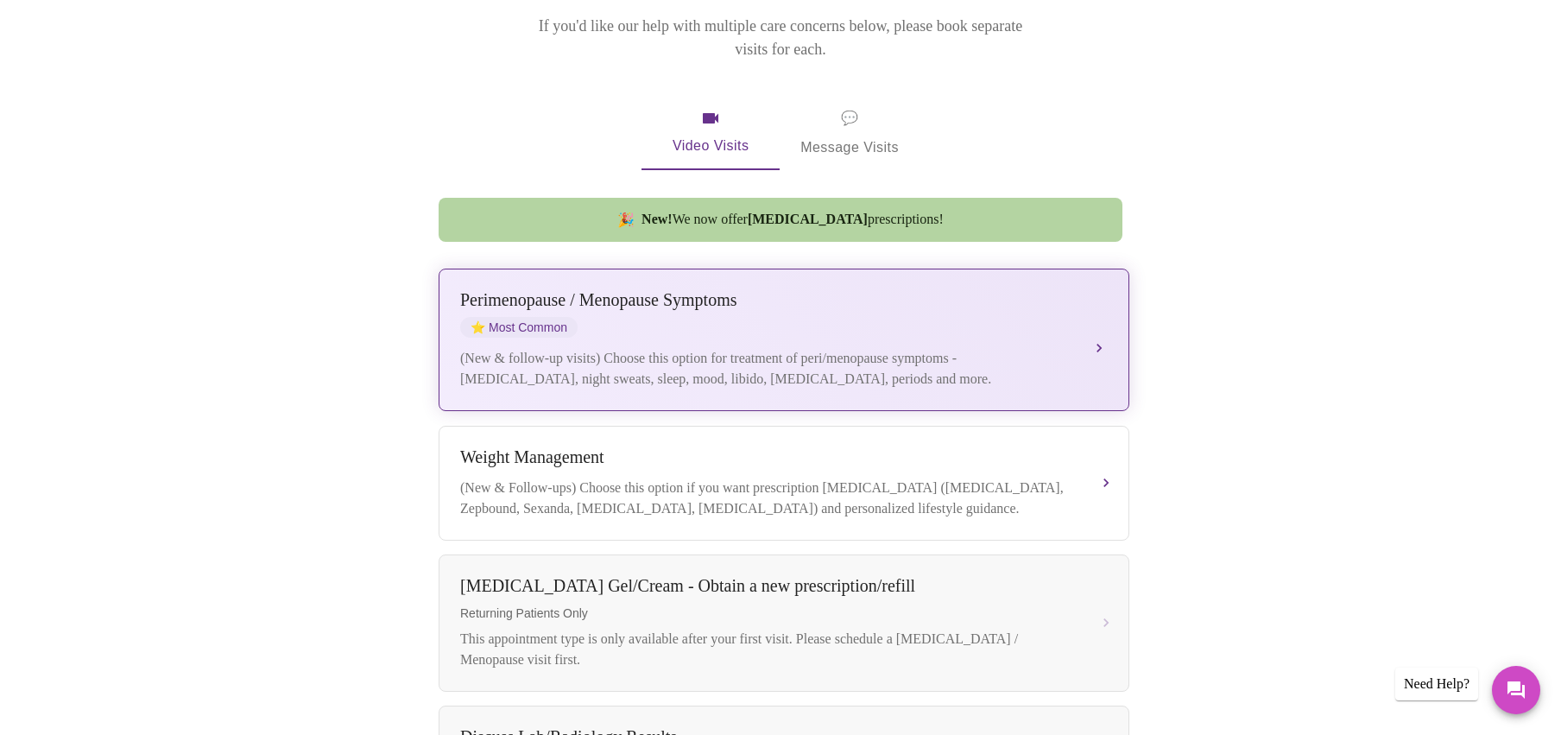
click at [523, 358] on div "(New & follow-up visits) Choose this option for treatment of peri/menopause sym…" at bounding box center [766, 368] width 613 height 41
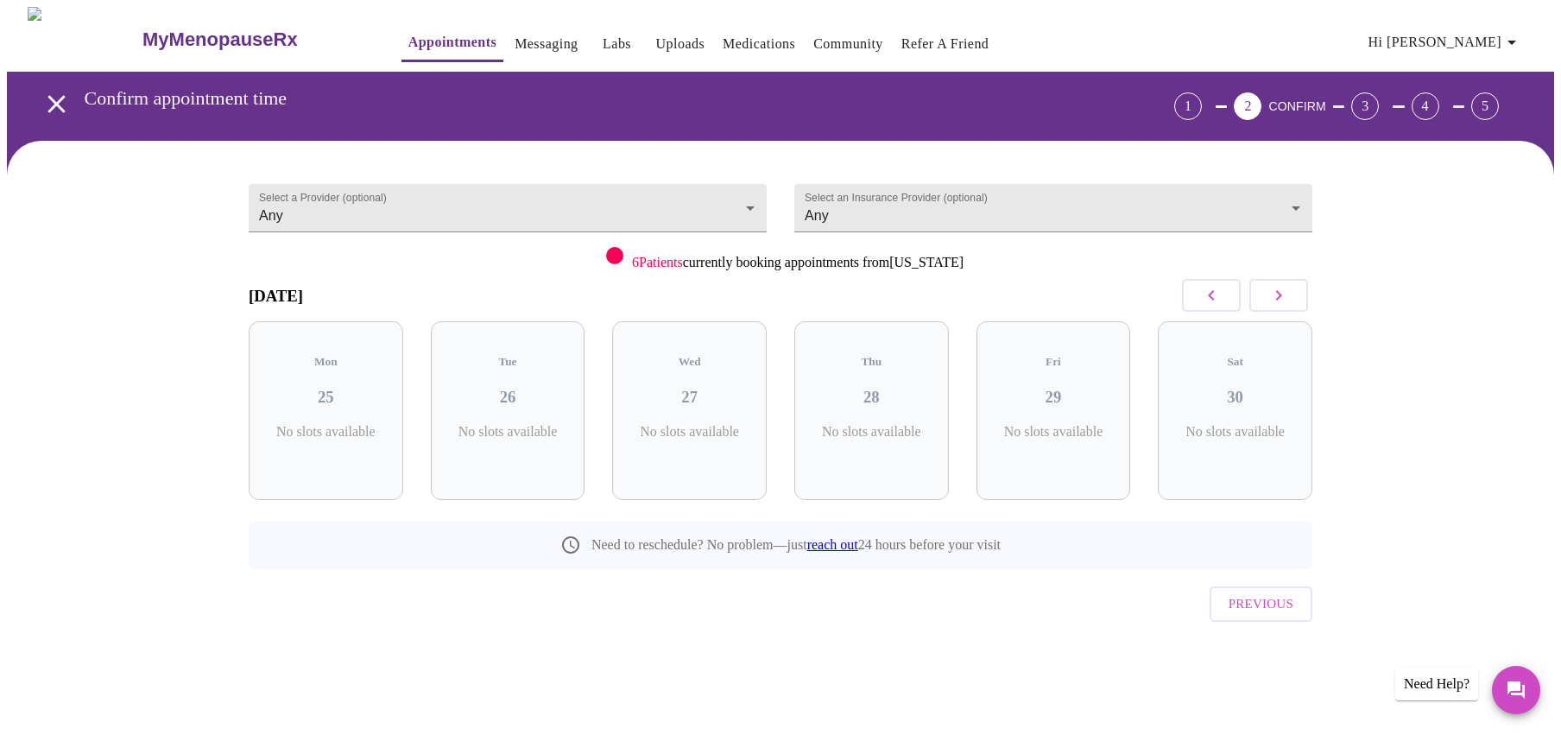
scroll to position [0, 0]
click at [1294, 294] on icon "button" at bounding box center [1286, 295] width 21 height 21
click at [911, 395] on div "Tue 02 8 Slots Left ( 71 Total)" at bounding box center [878, 410] width 155 height 179
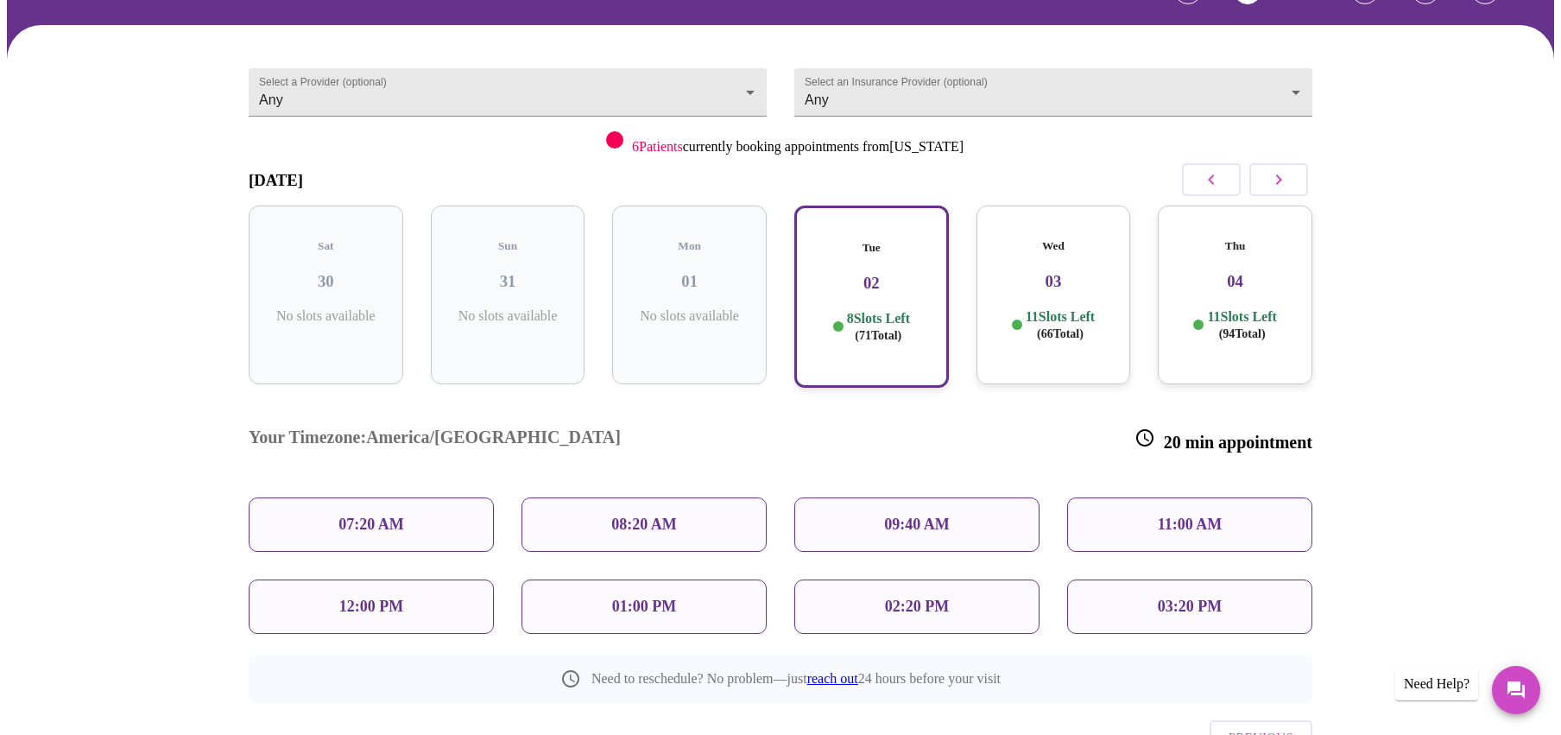
scroll to position [85, 0]
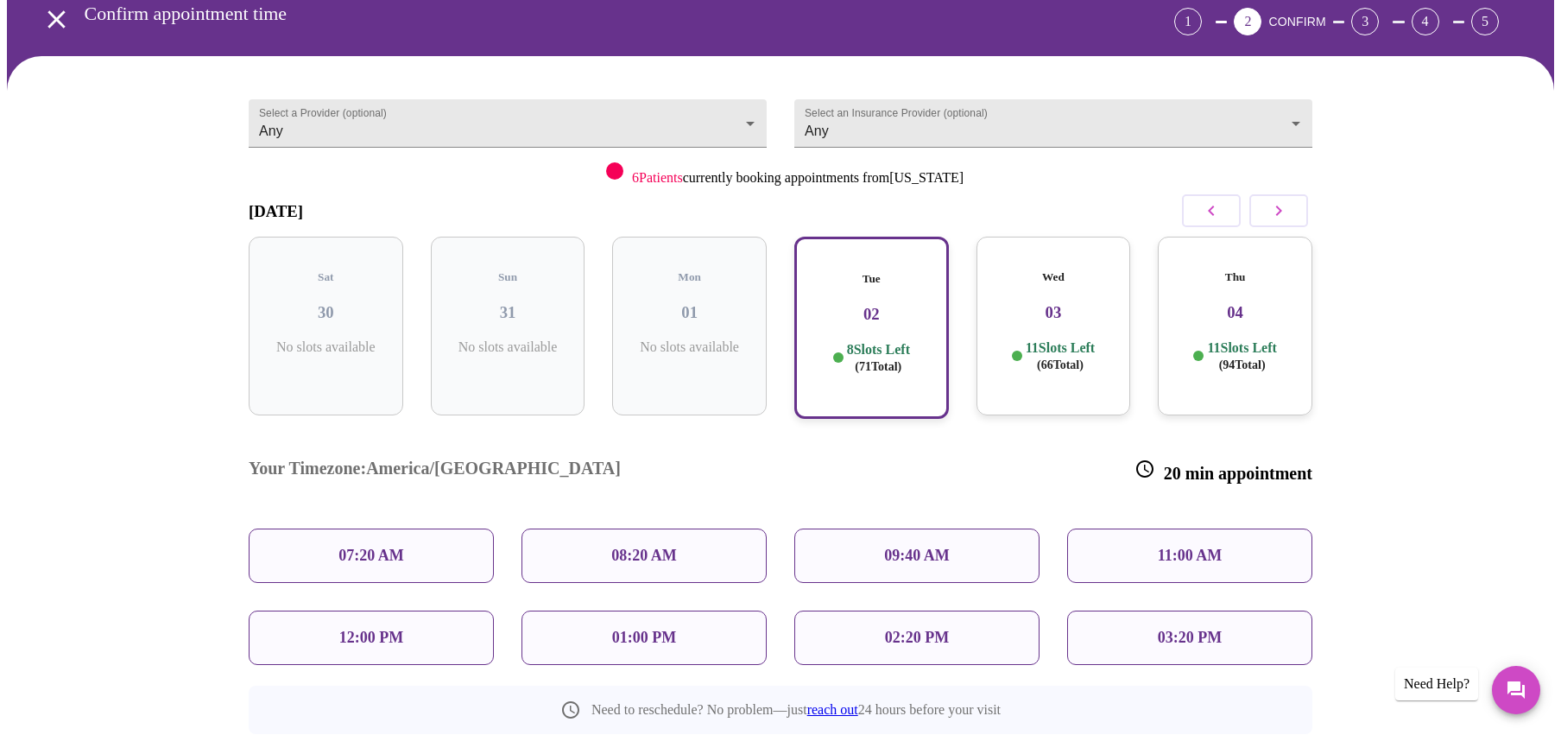
click at [1262, 303] on h3 "04" at bounding box center [1235, 312] width 127 height 19
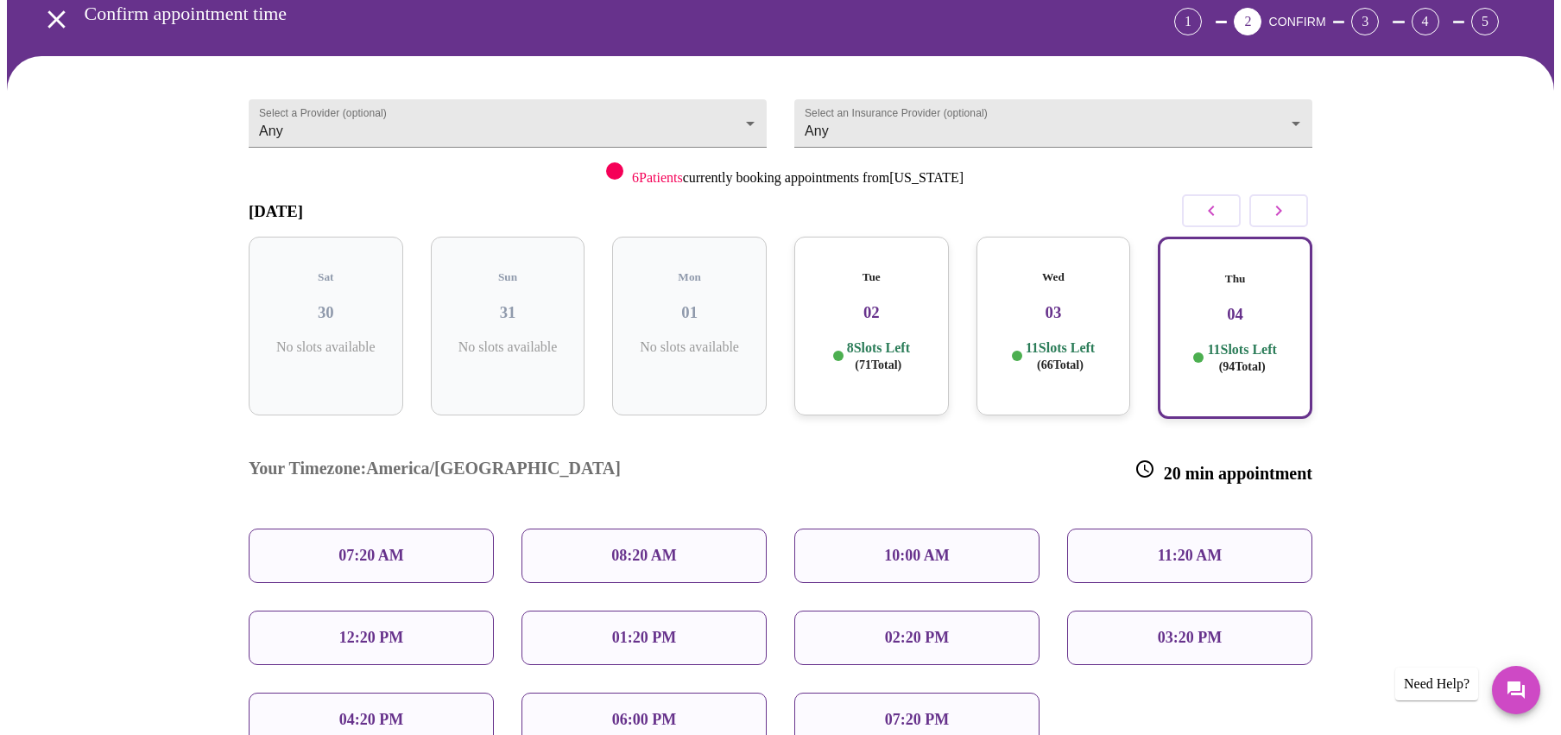
click at [917, 547] on p "10:00 AM" at bounding box center [917, 556] width 66 height 18
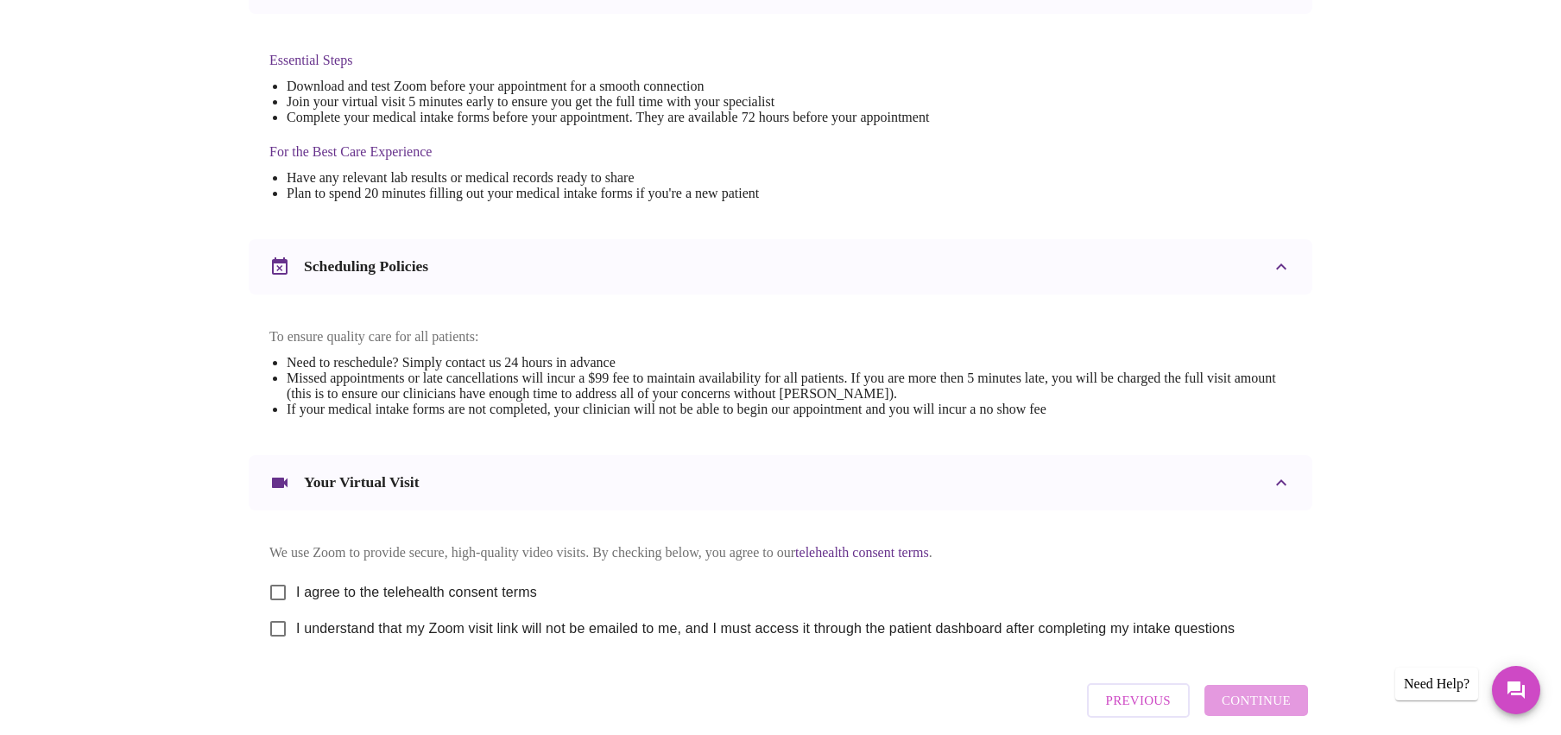
scroll to position [517, 0]
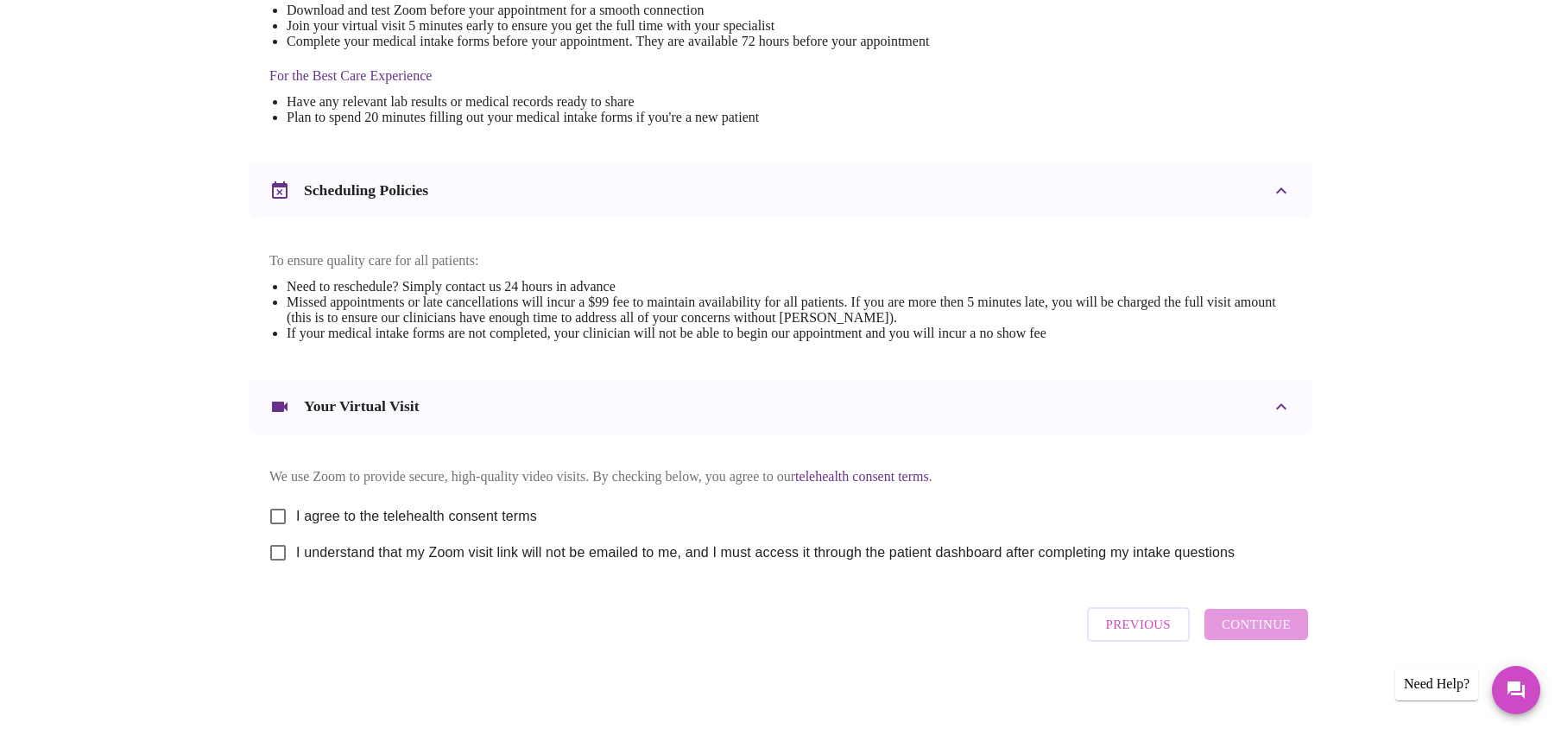
click at [270, 510] on input "I agree to the telehealth consent terms" at bounding box center [278, 516] width 36 height 36
checkbox input "true"
click at [277, 549] on input "I understand that my Zoom visit link will not be emailed to me, and I must acce…" at bounding box center [278, 553] width 36 height 36
checkbox input "true"
click at [1250, 626] on span "Continue" at bounding box center [1256, 624] width 69 height 22
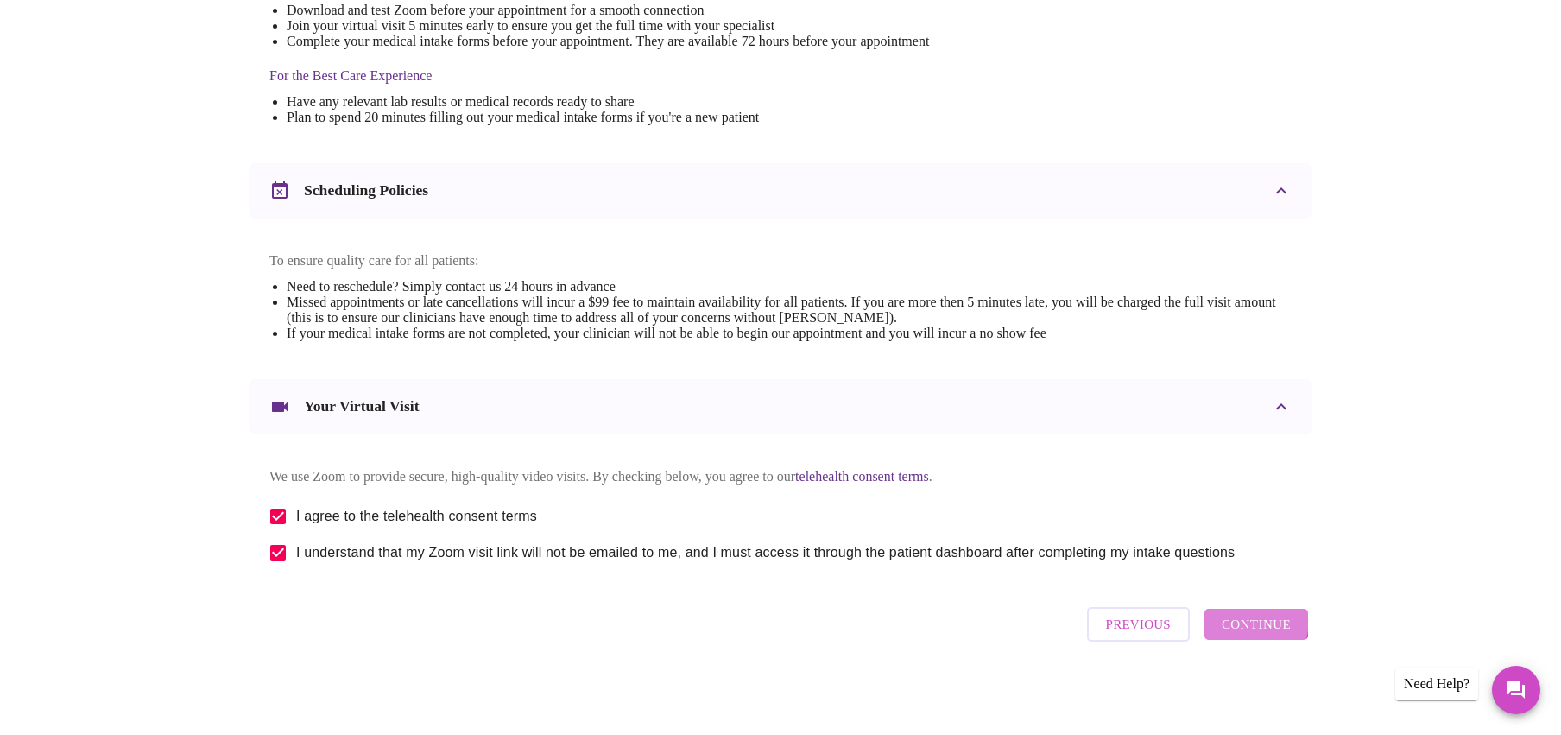
scroll to position [0, 0]
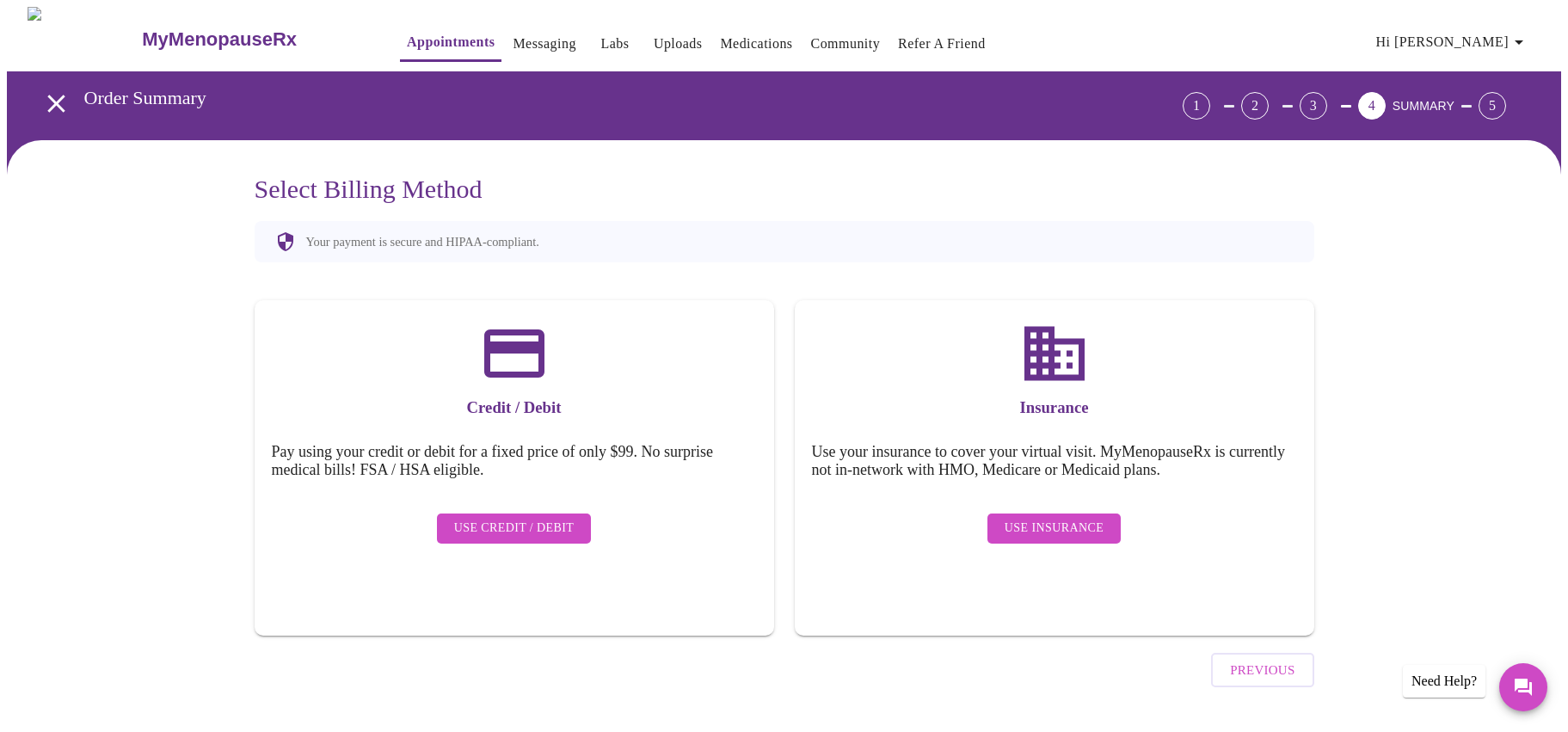
click at [1028, 518] on span "Use Insurance" at bounding box center [1054, 529] width 99 height 22
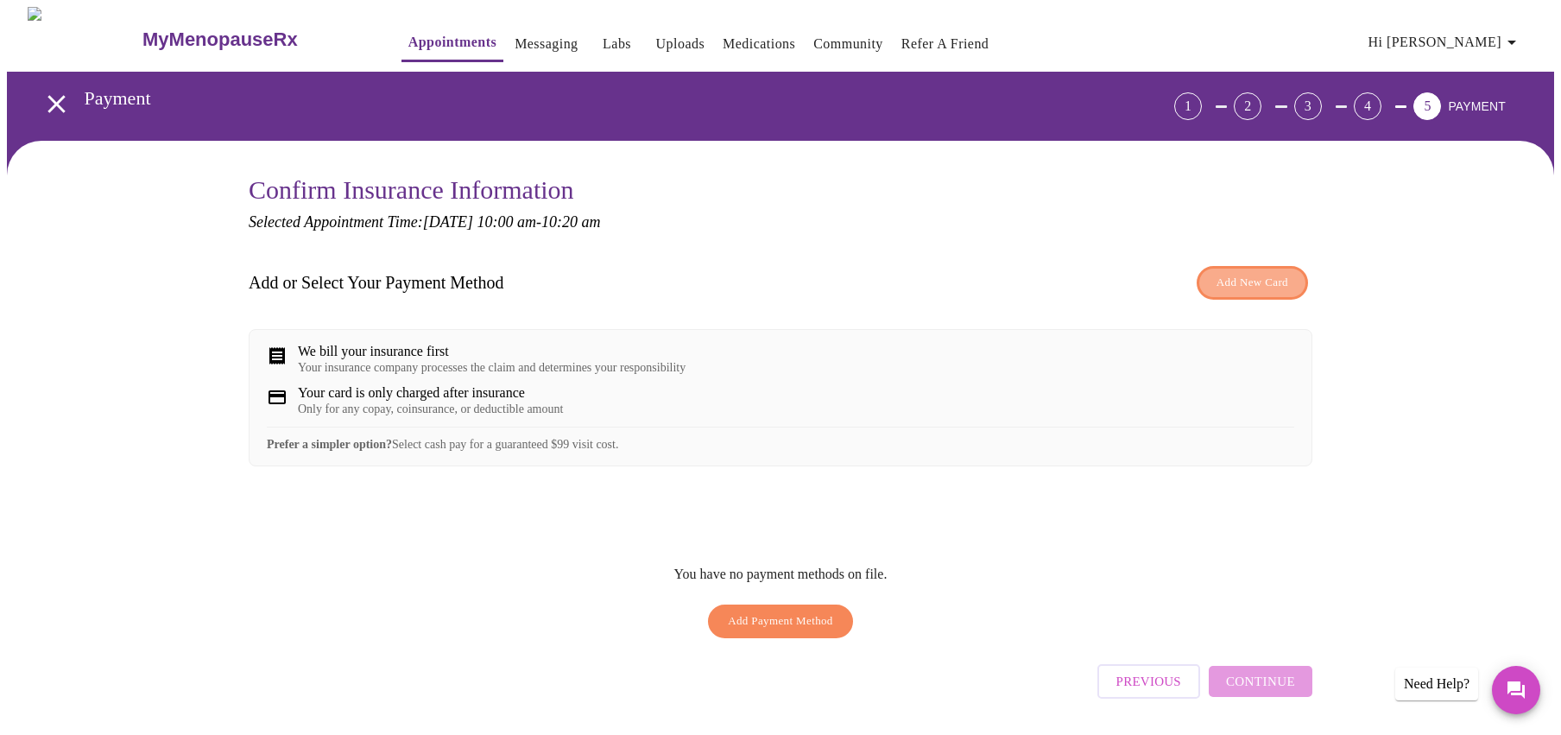
click at [1259, 294] on button "Add New Card" at bounding box center [1252, 283] width 111 height 34
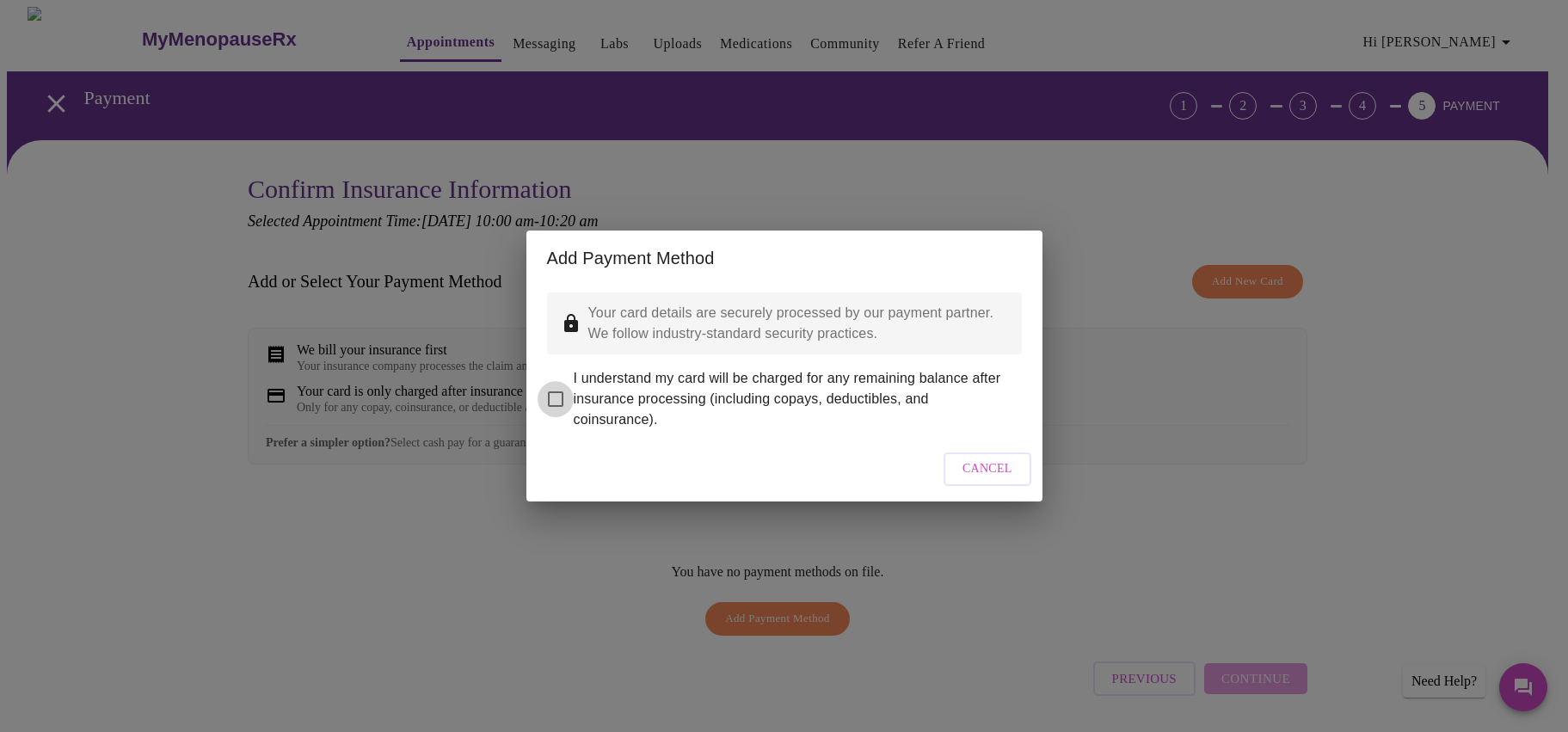
click at [546, 381] on input "I understand my card will be charged for any remaining balance after insurance …" at bounding box center [556, 399] width 36 height 36
checkbox input "true"
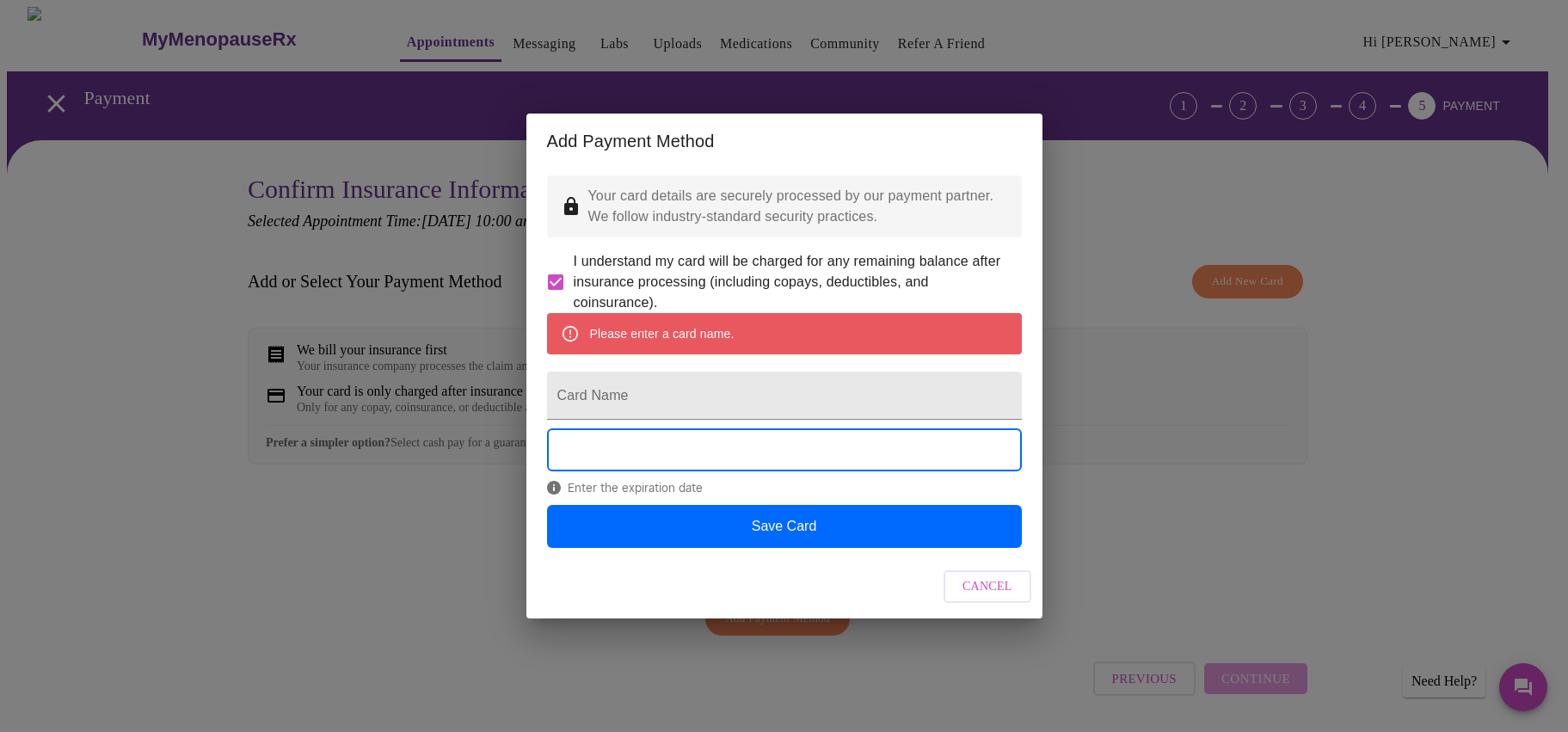
click at [975, 594] on button "Cancel" at bounding box center [987, 588] width 88 height 34
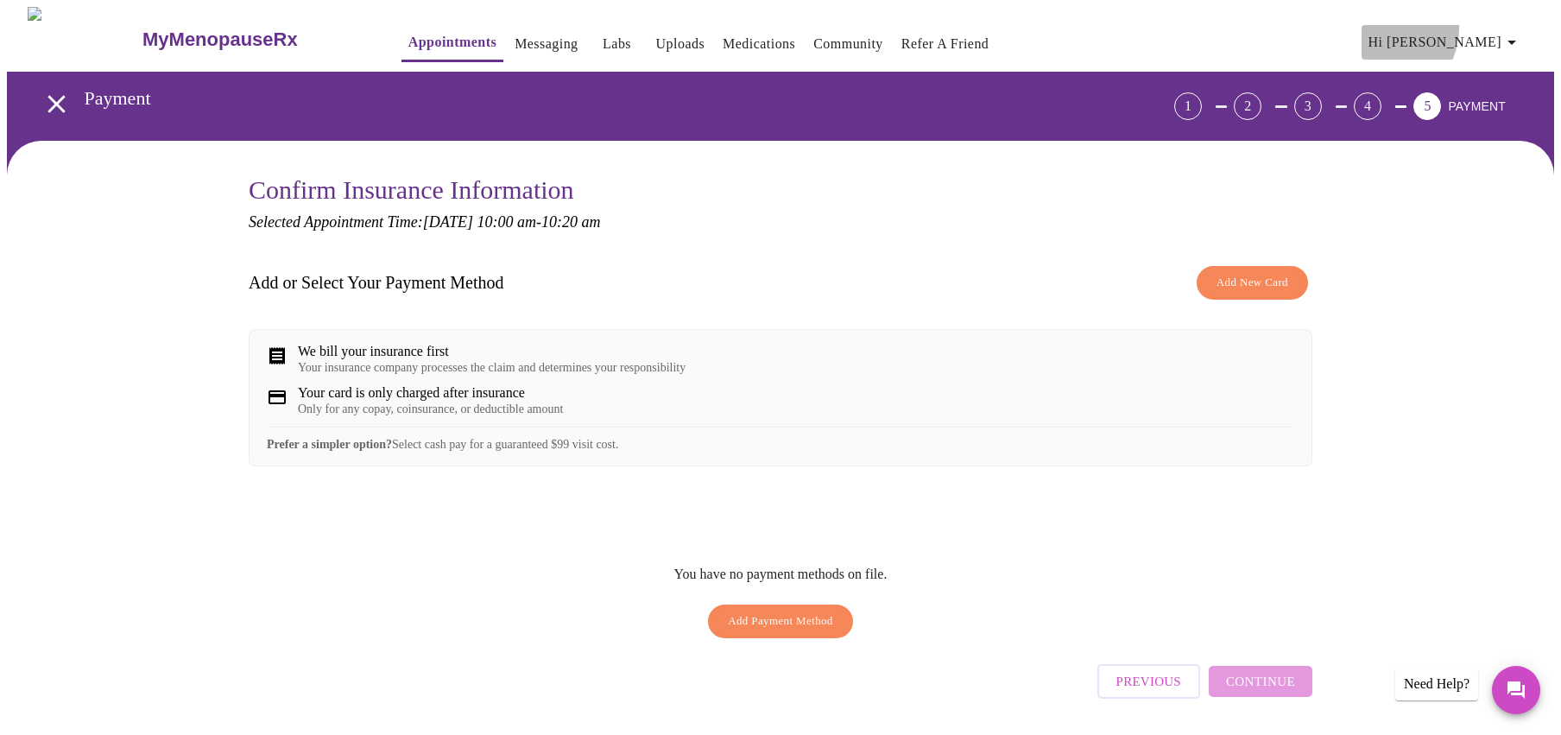
click at [1467, 25] on button "Hi [PERSON_NAME]" at bounding box center [1446, 42] width 168 height 35
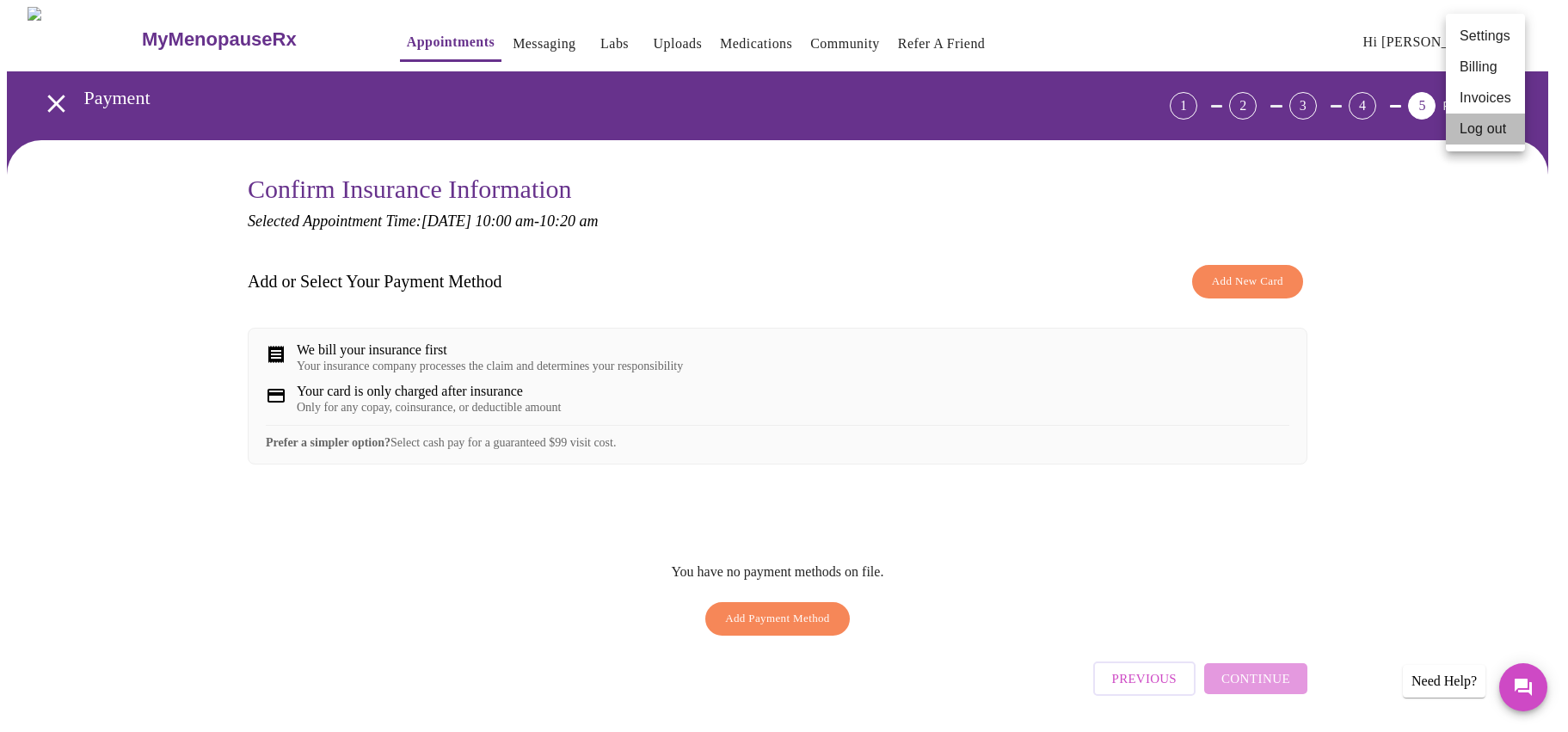
click at [1469, 129] on li "Log out" at bounding box center [1485, 128] width 79 height 31
